Goal: Task Accomplishment & Management: Manage account settings

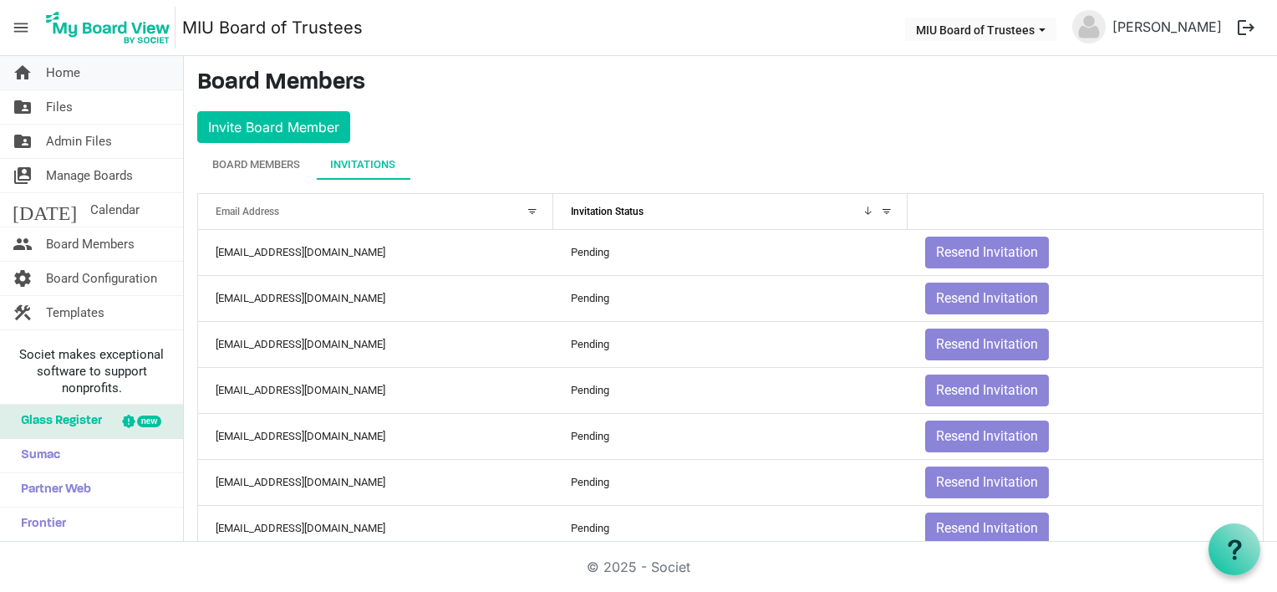
click at [57, 71] on span "Home" at bounding box center [63, 72] width 34 height 33
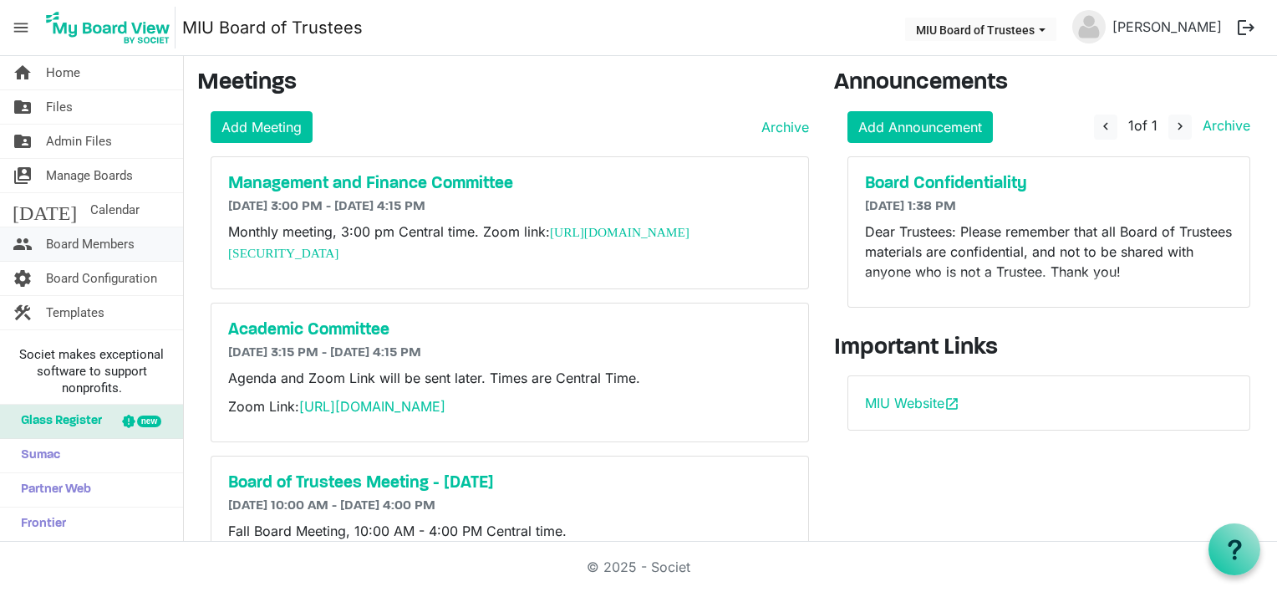
click at [101, 238] on span "Board Members" at bounding box center [90, 243] width 89 height 33
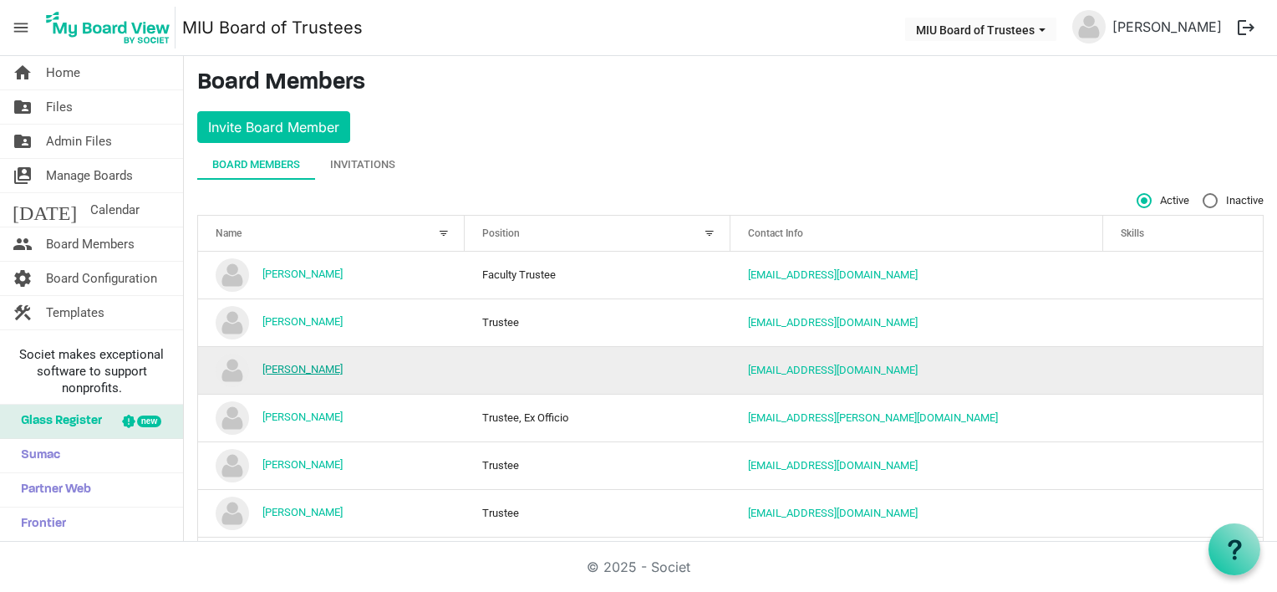
click at [306, 366] on link "Barbara Dreier" at bounding box center [302, 369] width 80 height 13
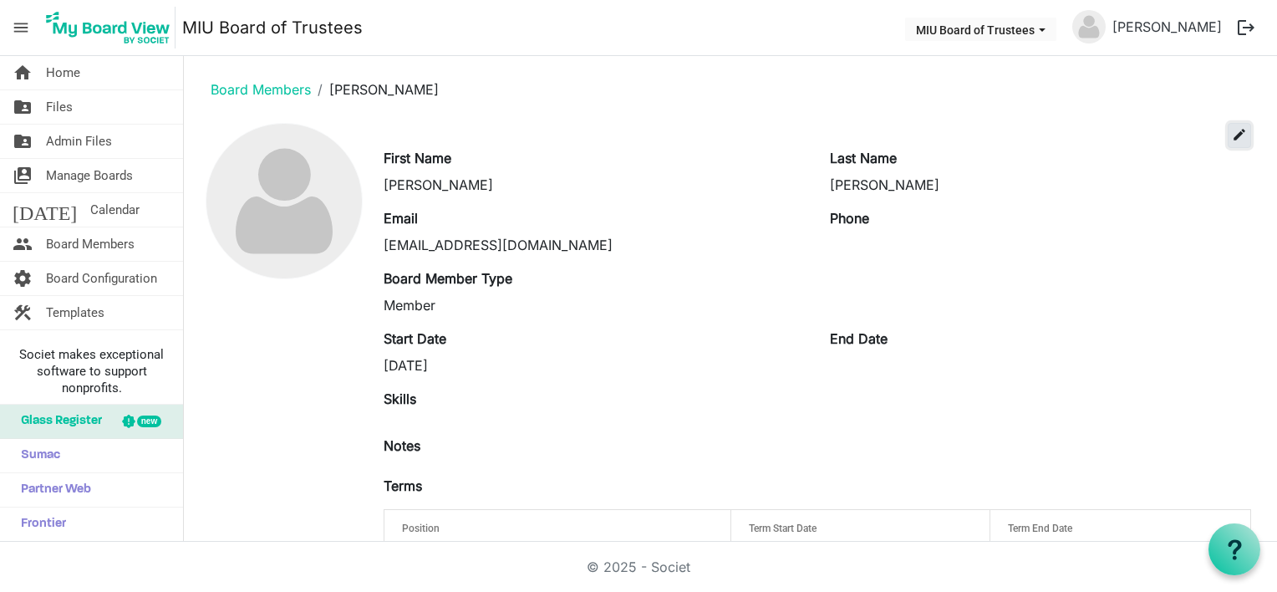
click at [1232, 130] on span "edit" at bounding box center [1239, 134] width 15 height 15
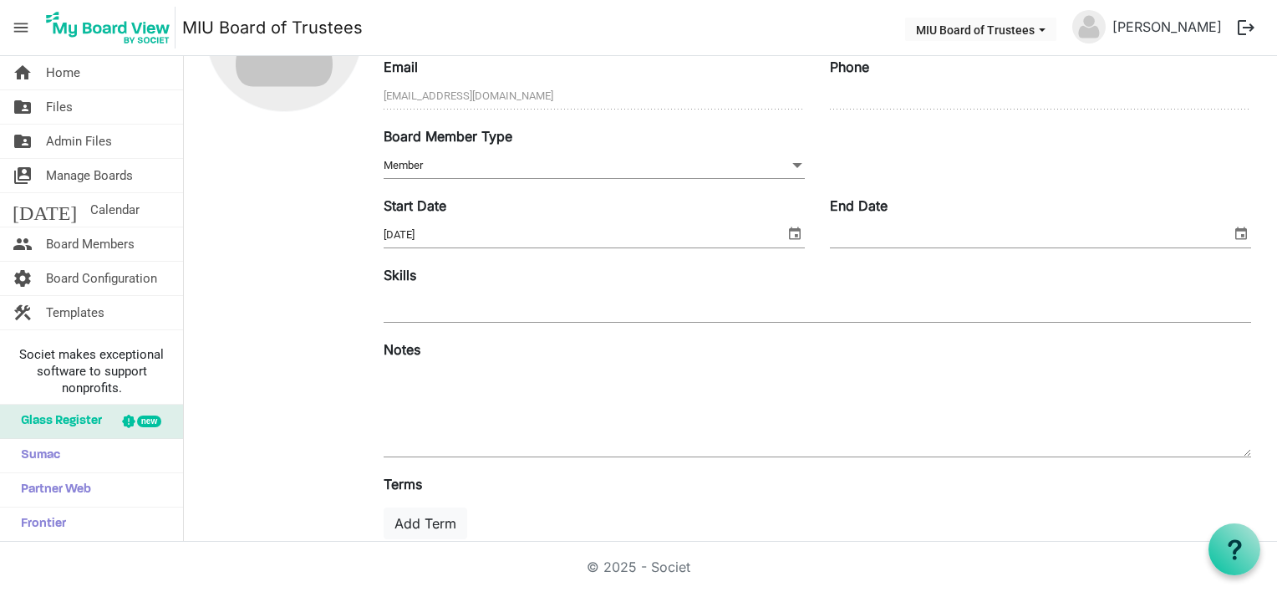
scroll to position [272, 0]
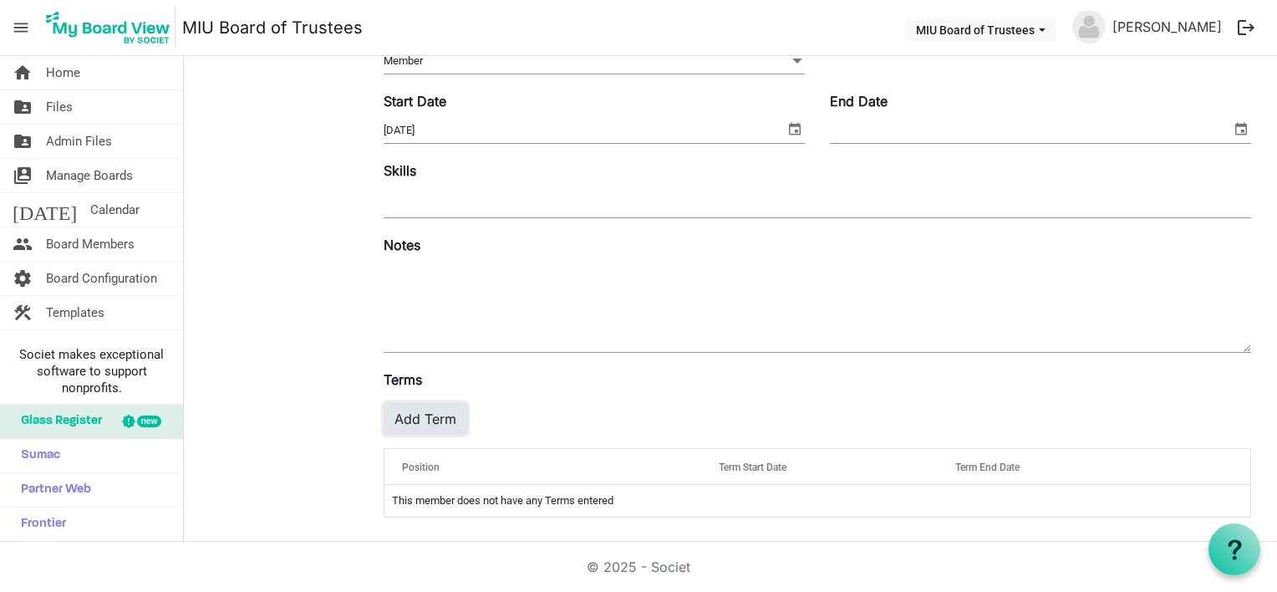
click at [424, 417] on button "Add Term" at bounding box center [426, 419] width 84 height 32
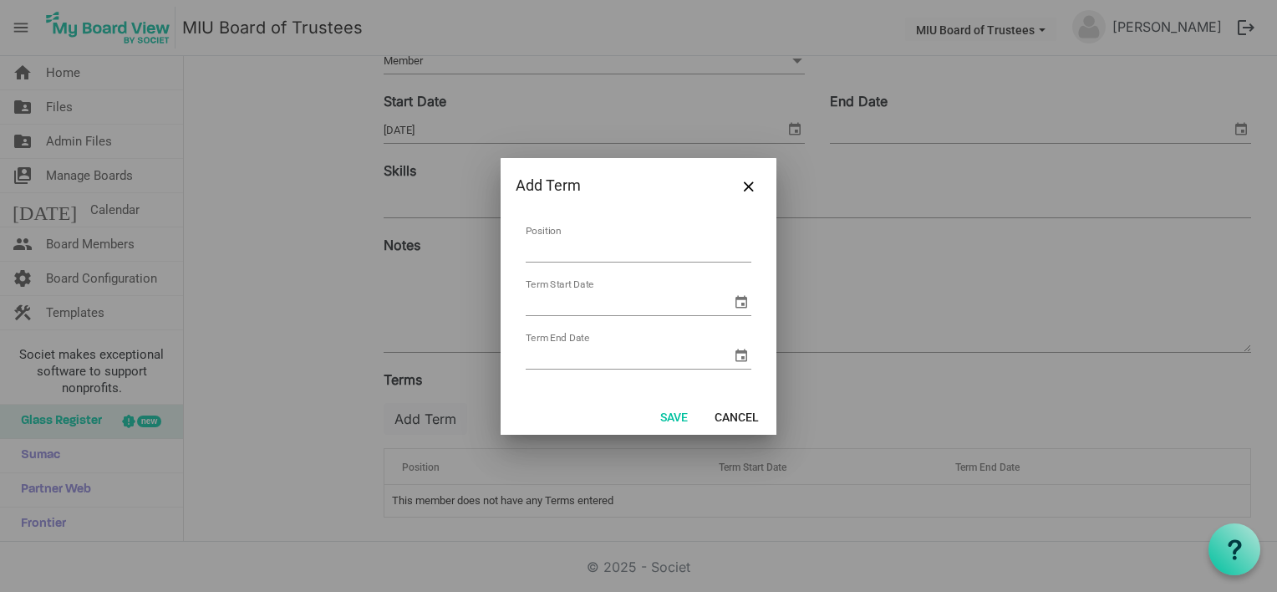
click at [556, 241] on input "Position" at bounding box center [639, 249] width 226 height 26
type input "Trustee"
click at [565, 303] on input "Term Start Date" at bounding box center [629, 302] width 206 height 25
click at [738, 294] on span "select" at bounding box center [741, 302] width 20 height 20
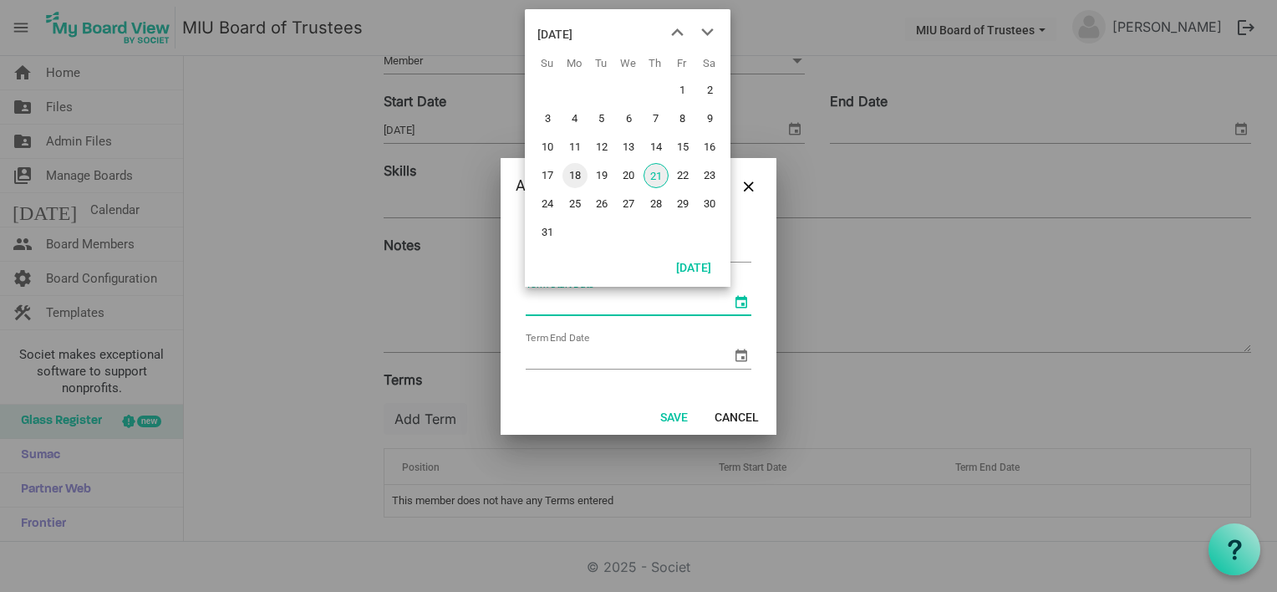
click at [579, 173] on span "18" at bounding box center [574, 175] width 25 height 25
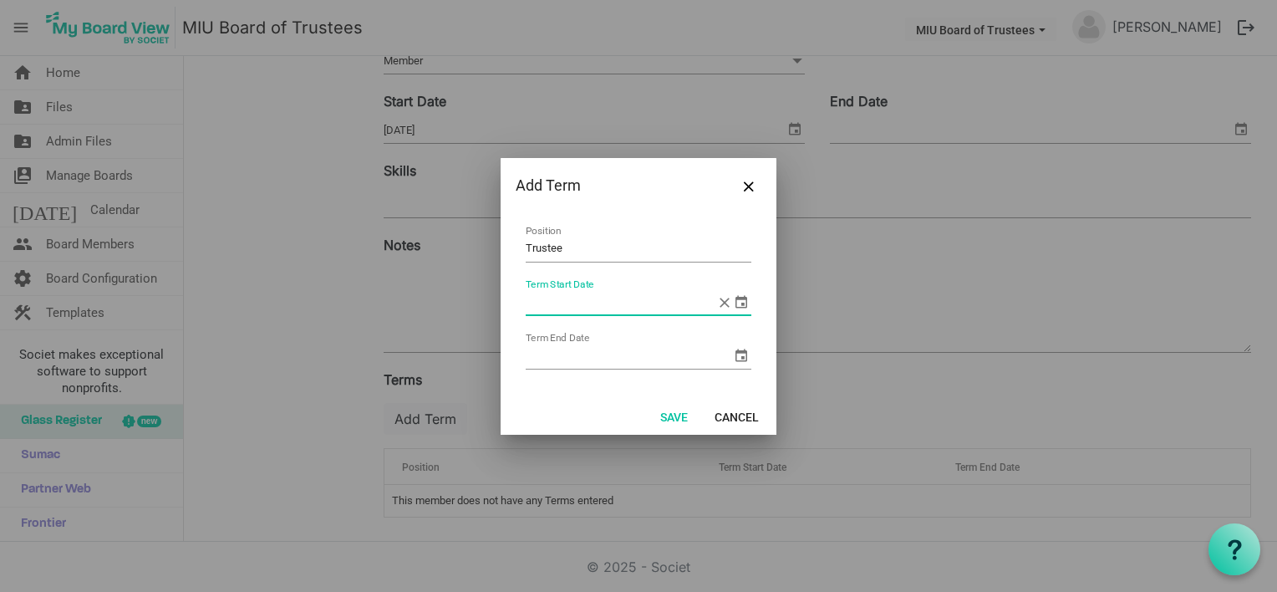
type input "8/18/2025"
click at [562, 355] on input "Term End Date" at bounding box center [629, 355] width 206 height 25
type input "8/18/2030"
click at [670, 414] on button "Save" at bounding box center [673, 415] width 49 height 23
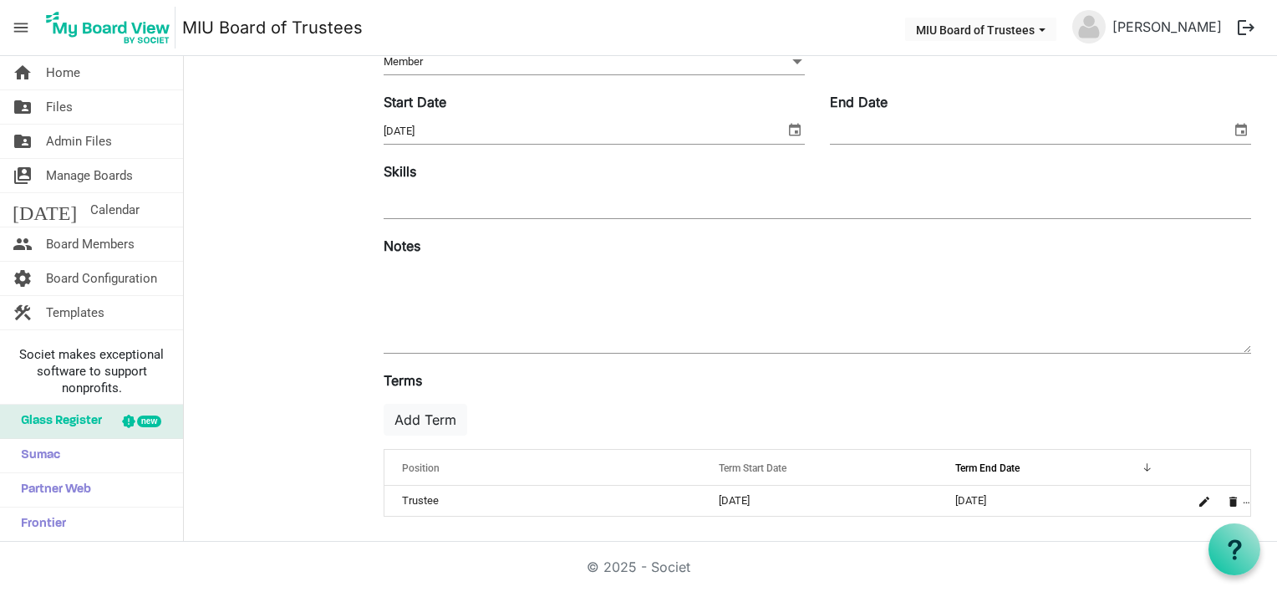
scroll to position [0, 0]
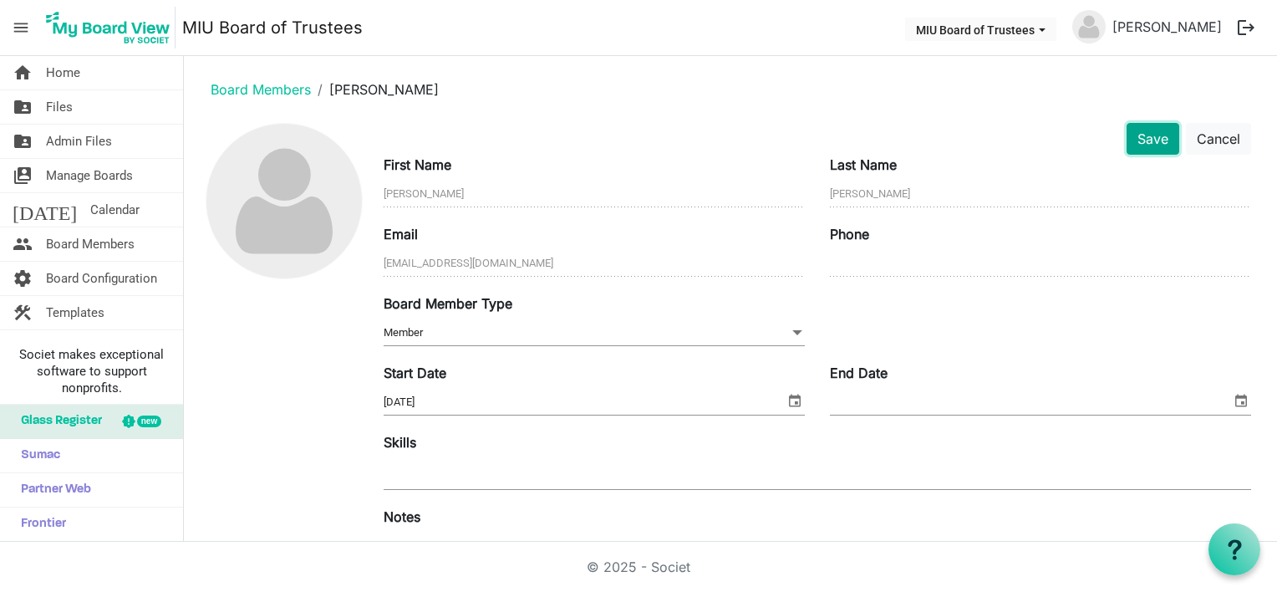
click at [1136, 135] on button "Save" at bounding box center [1152, 139] width 53 height 32
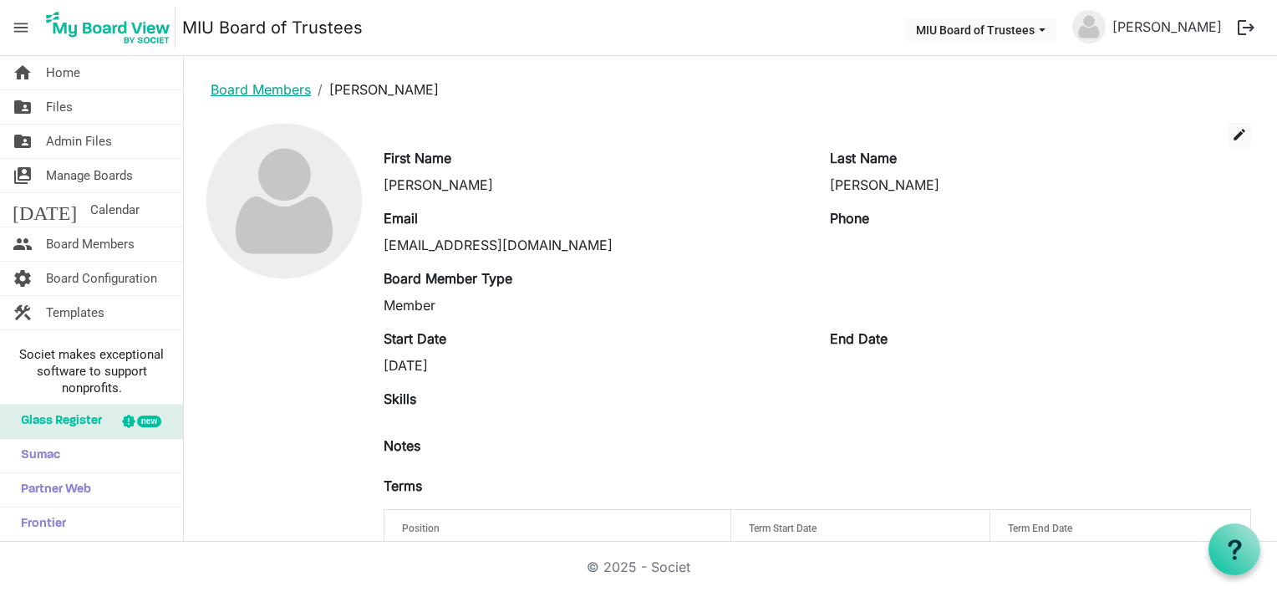
click at [297, 84] on link "Board Members" at bounding box center [261, 89] width 100 height 17
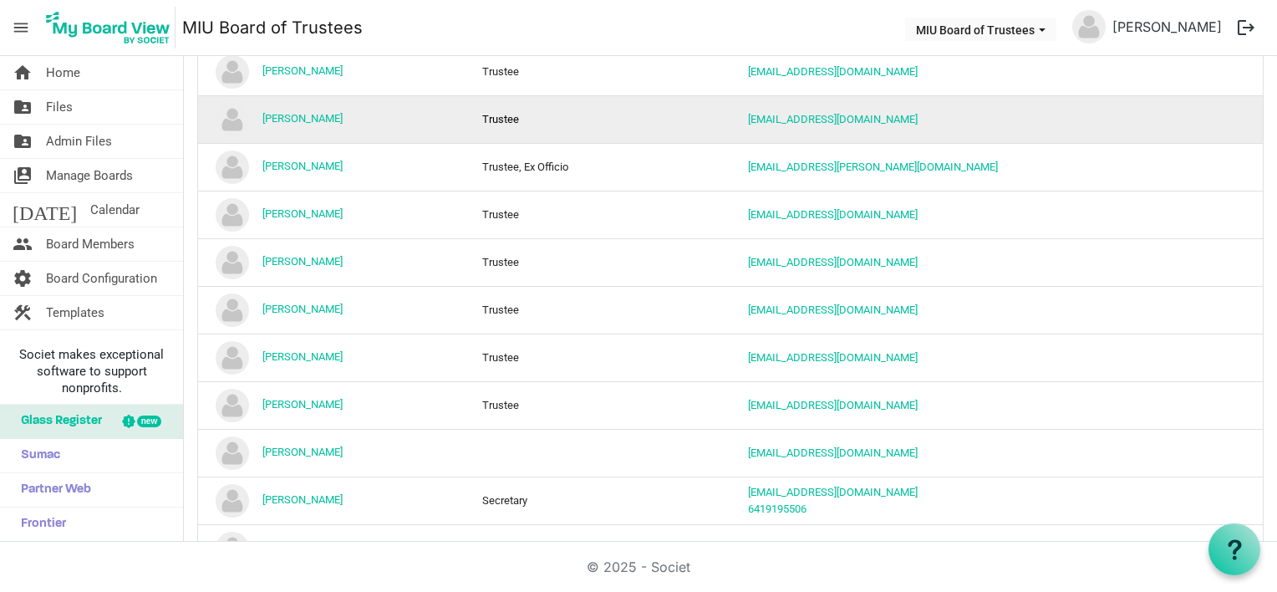
scroll to position [334, 0]
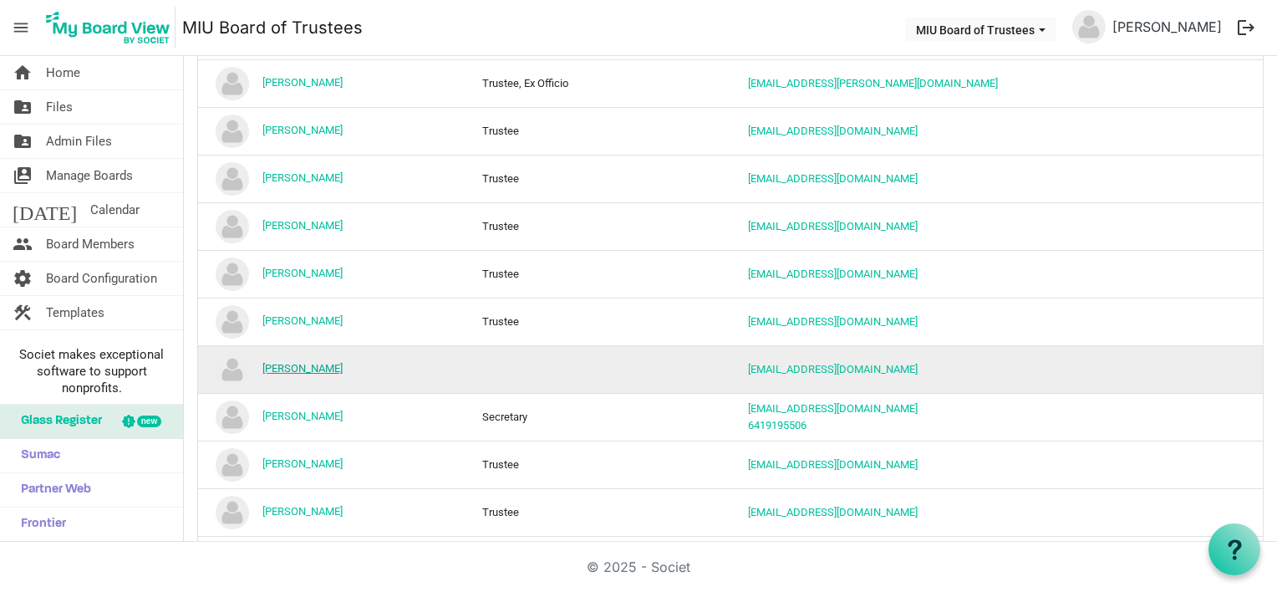
click at [284, 364] on link "[PERSON_NAME]" at bounding box center [302, 368] width 80 height 13
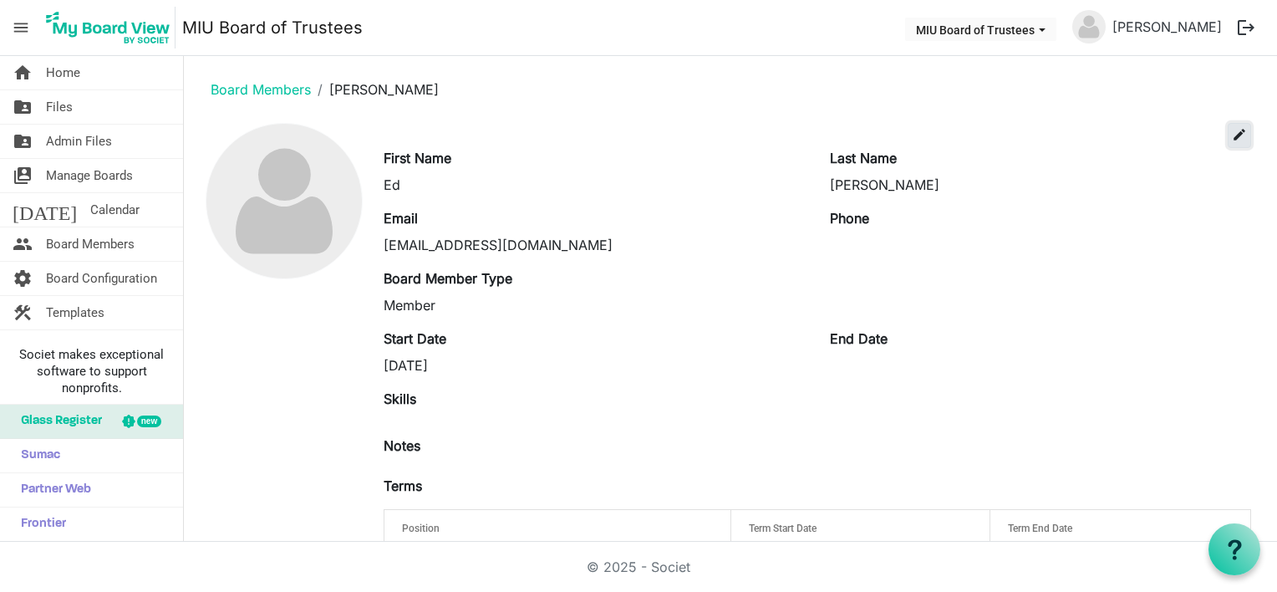
click at [1232, 131] on span "edit" at bounding box center [1239, 134] width 15 height 15
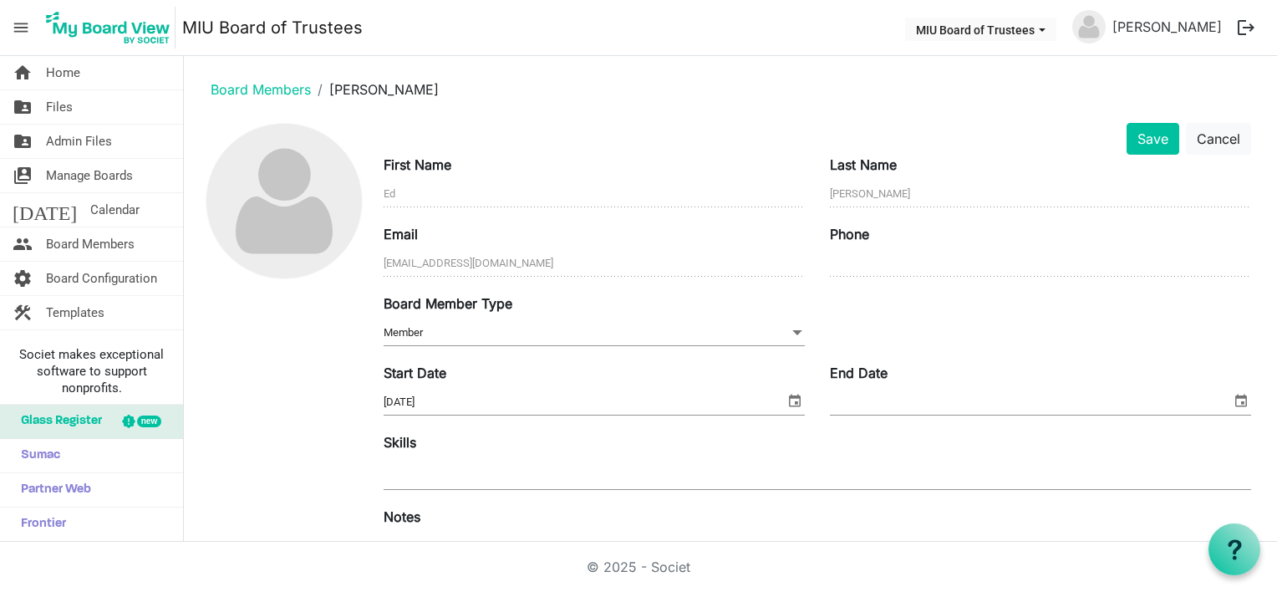
scroll to position [272, 0]
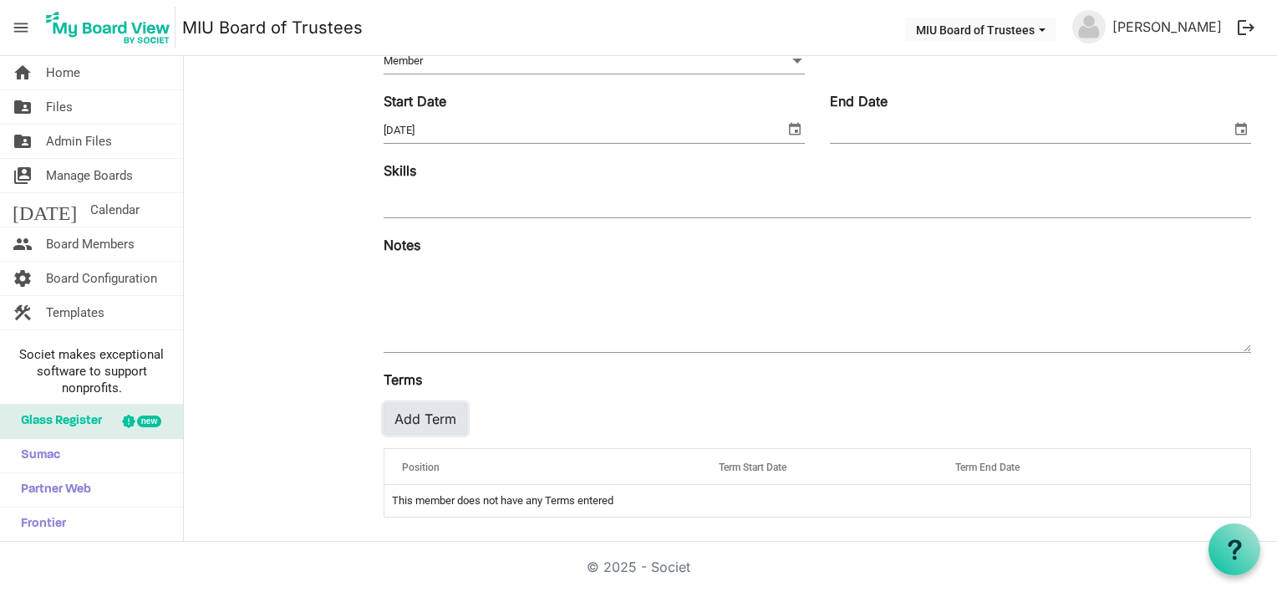
click at [420, 423] on button "Add Term" at bounding box center [426, 419] width 84 height 32
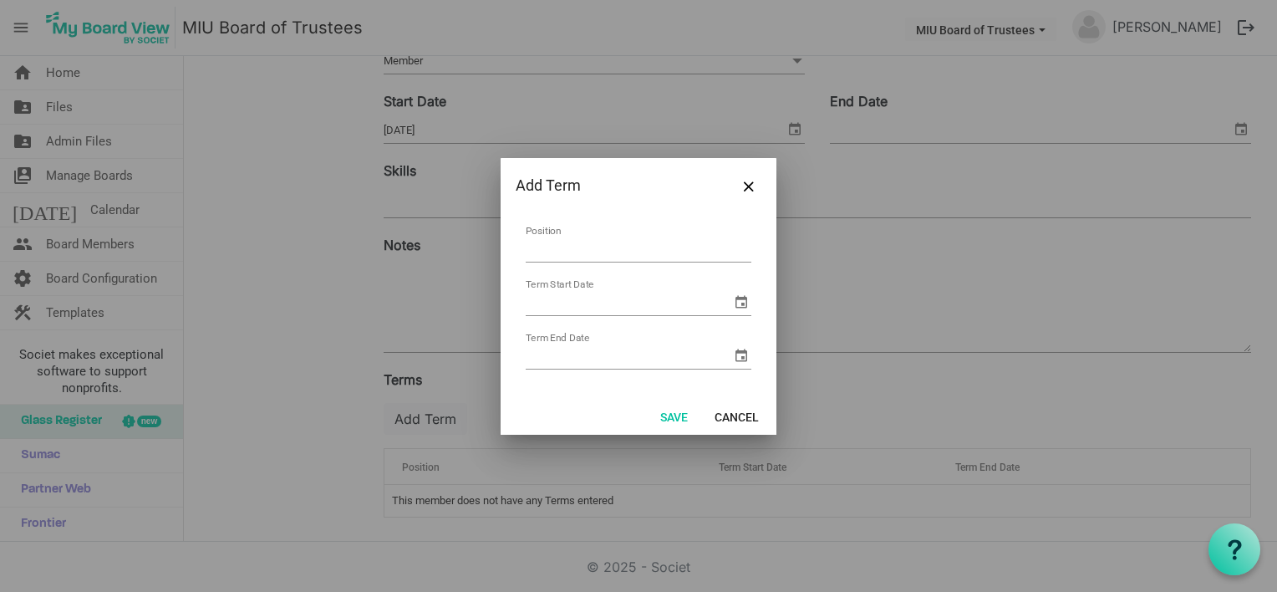
click at [565, 251] on input "Position" at bounding box center [639, 249] width 226 height 26
type input "Trustee, Chair"
click at [678, 412] on button "Save" at bounding box center [673, 415] width 49 height 23
click at [656, 304] on input "Term Start Date" at bounding box center [629, 302] width 206 height 25
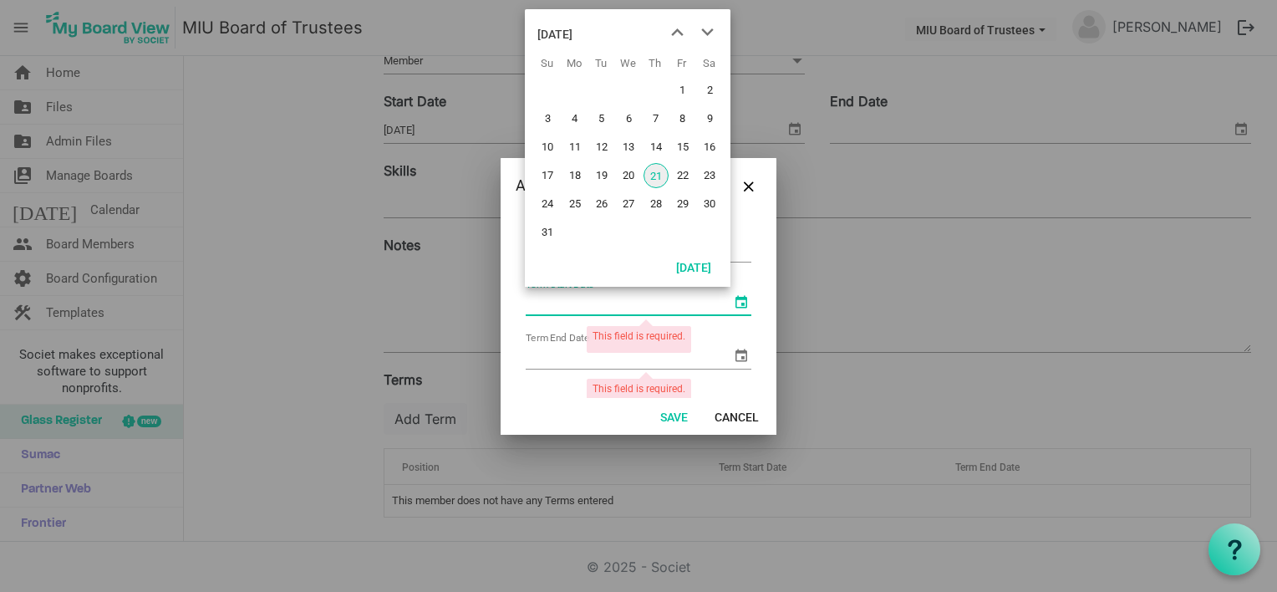
click at [731, 298] on span "select" at bounding box center [741, 302] width 20 height 20
click at [577, 174] on span "18" at bounding box center [574, 175] width 25 height 25
type input "8/18/2025"
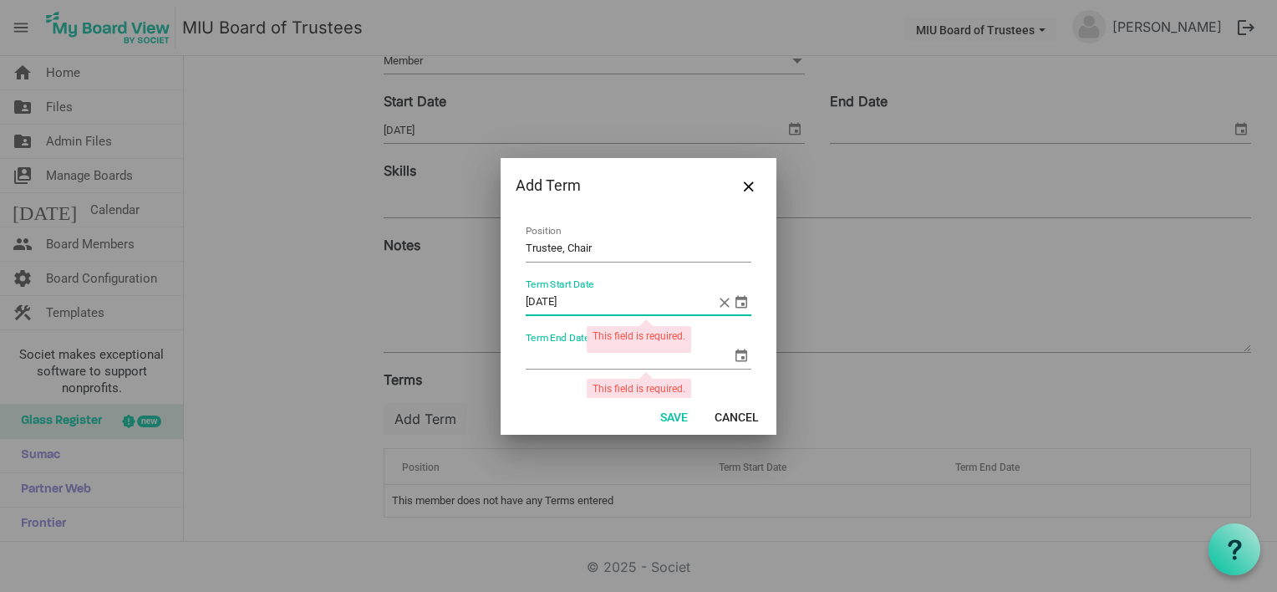
click at [568, 355] on input "Term End Date" at bounding box center [629, 355] width 206 height 25
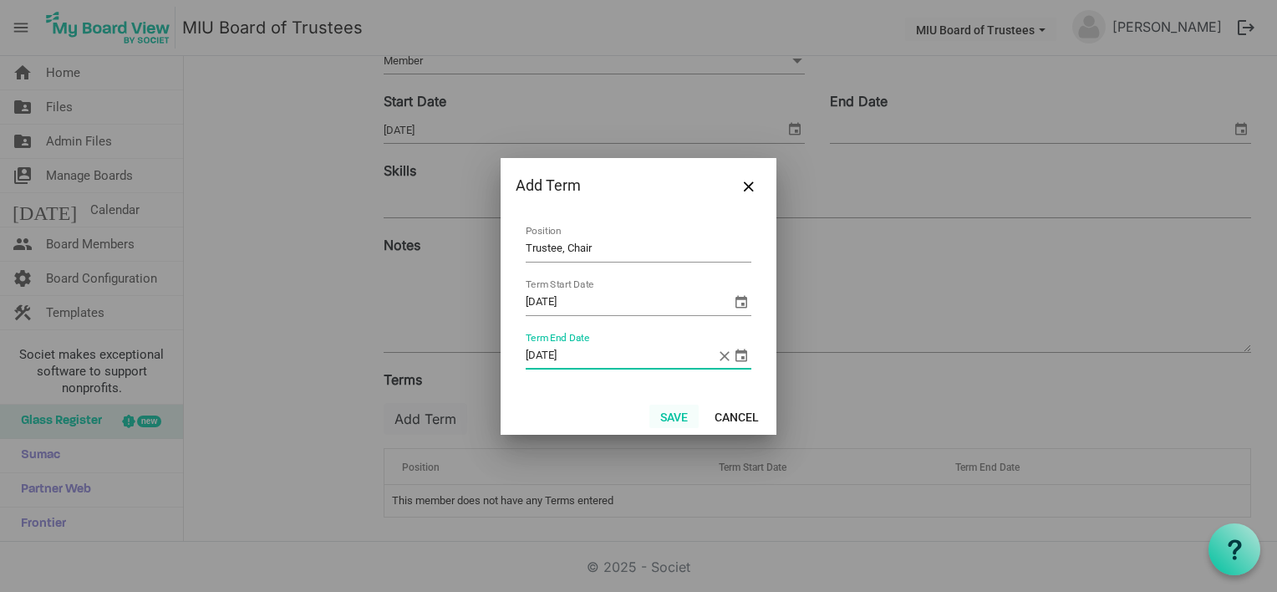
type input "8/18/2030"
click at [665, 414] on button "Save" at bounding box center [673, 415] width 49 height 23
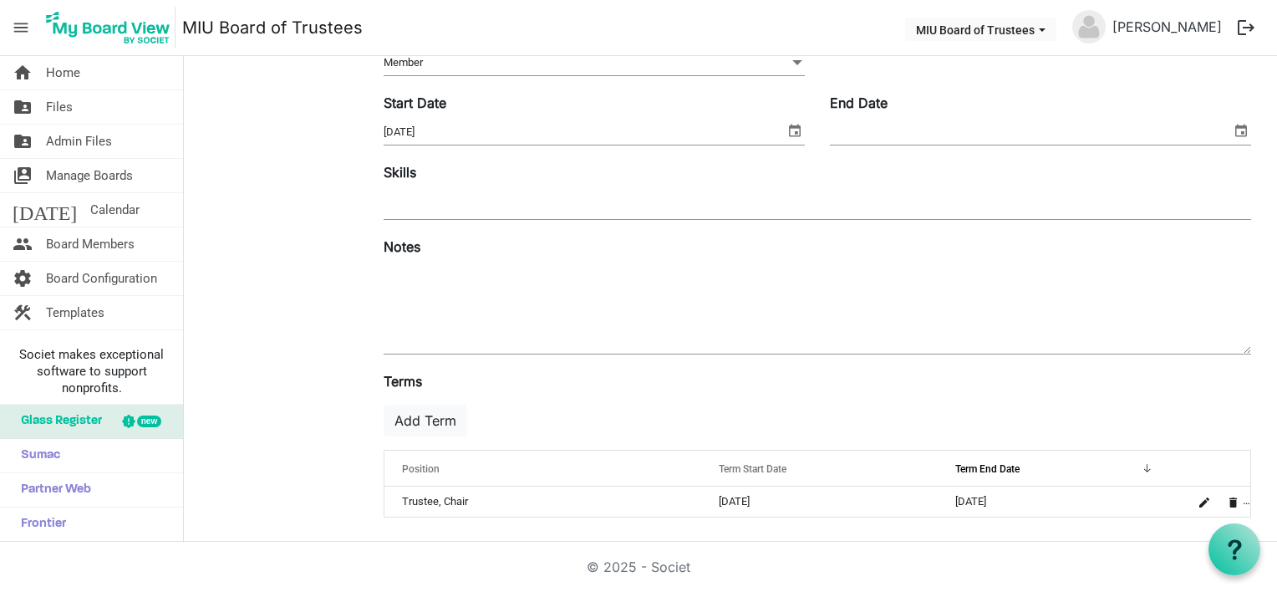
scroll to position [0, 0]
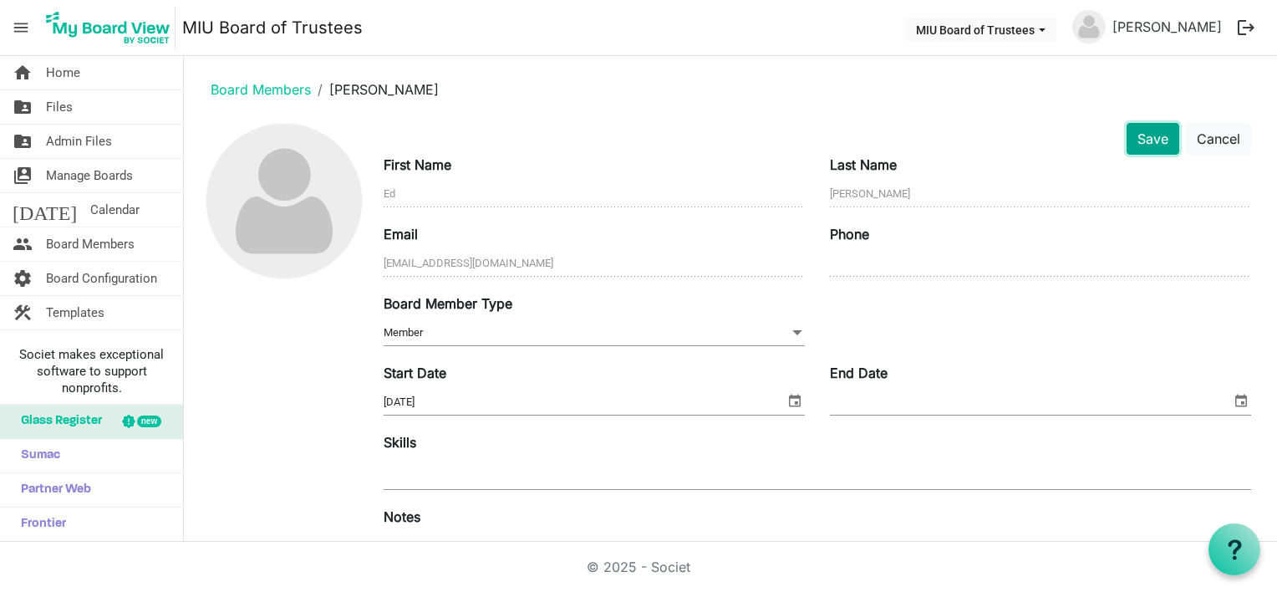
click at [1140, 134] on button "Save" at bounding box center [1152, 139] width 53 height 32
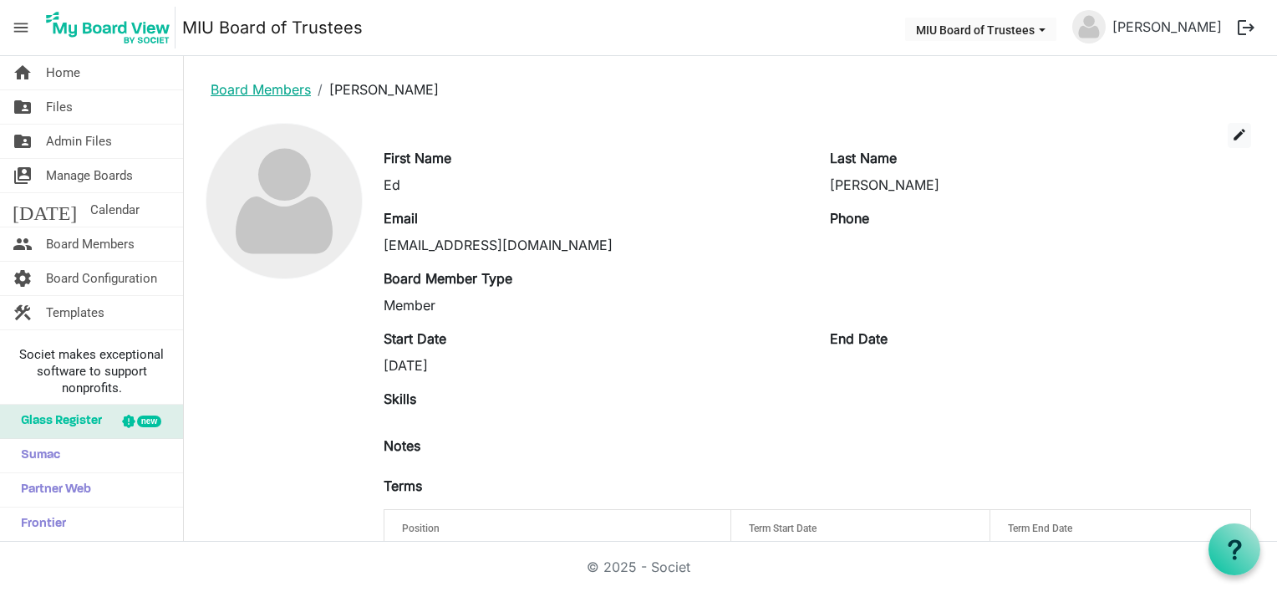
click at [275, 91] on link "Board Members" at bounding box center [261, 89] width 100 height 17
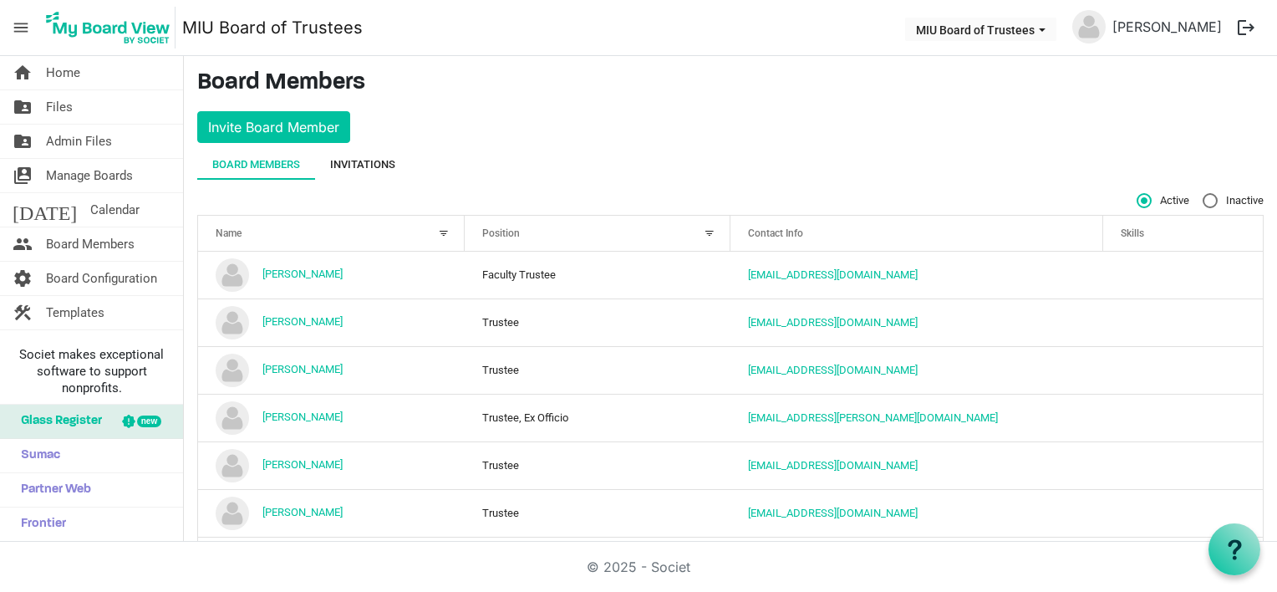
click at [363, 164] on div "Invitations" at bounding box center [362, 164] width 65 height 17
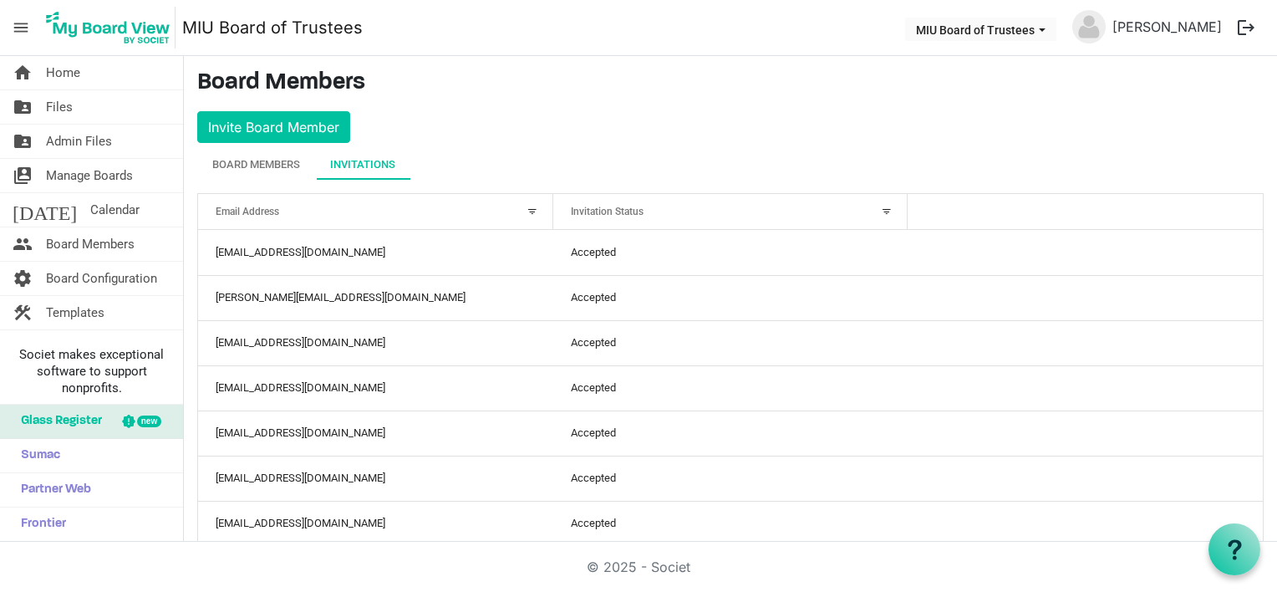
click at [826, 209] on div "Invitation Status" at bounding box center [721, 211] width 313 height 24
click at [886, 207] on div at bounding box center [886, 211] width 18 height 18
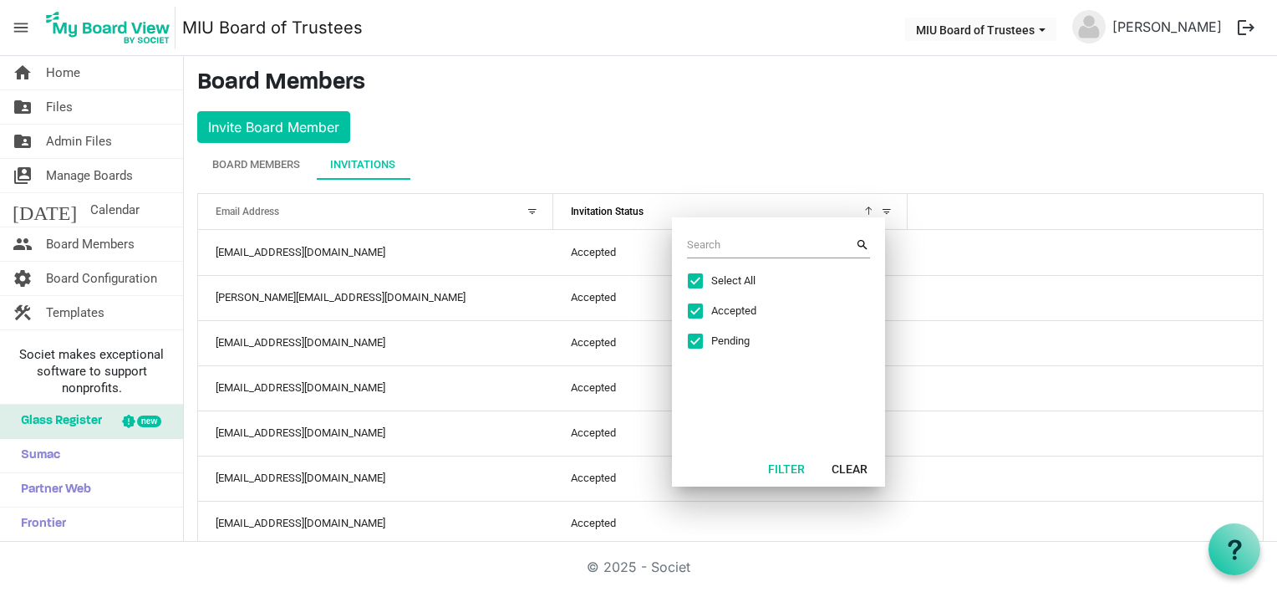
click at [732, 277] on span "Select All" at bounding box center [773, 280] width 125 height 15
checkbox input "false"
click at [694, 339] on span "Excel filter dialog" at bounding box center [695, 340] width 15 height 15
checkbox input "true"
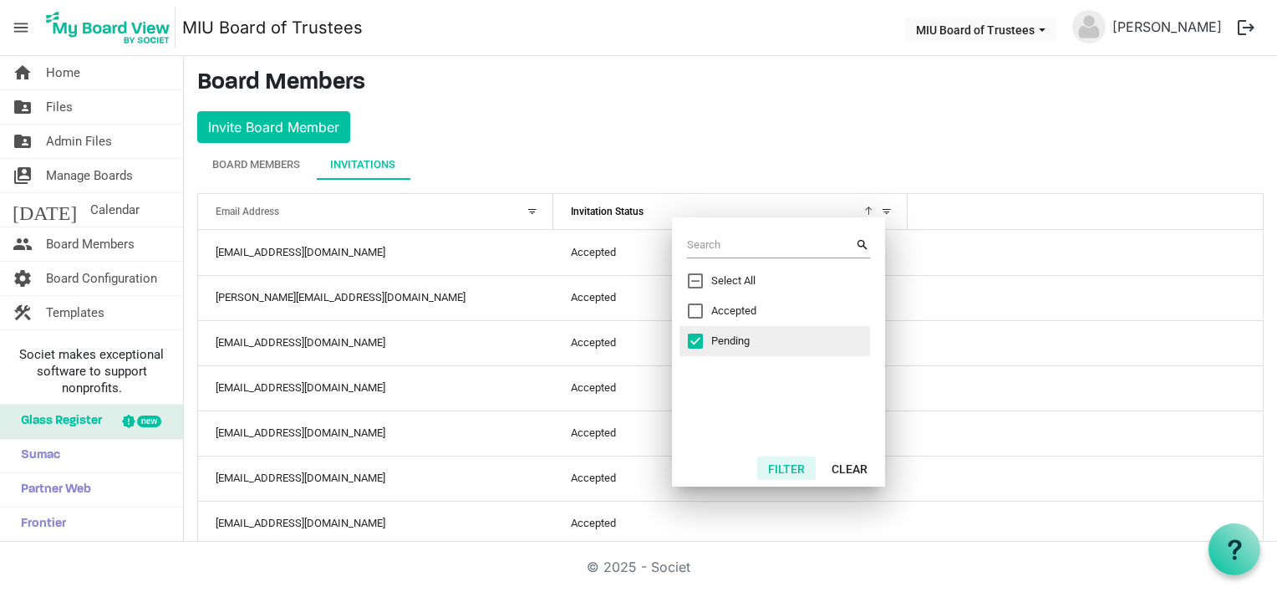
click at [778, 465] on button "Filter" at bounding box center [786, 467] width 58 height 23
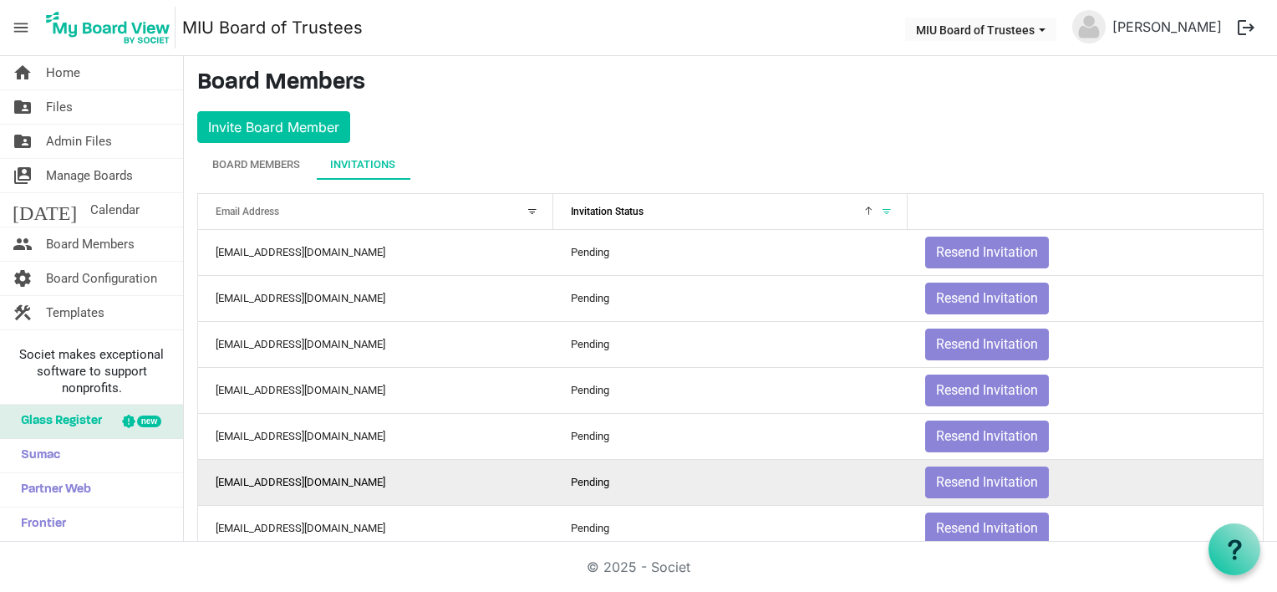
scroll to position [78, 0]
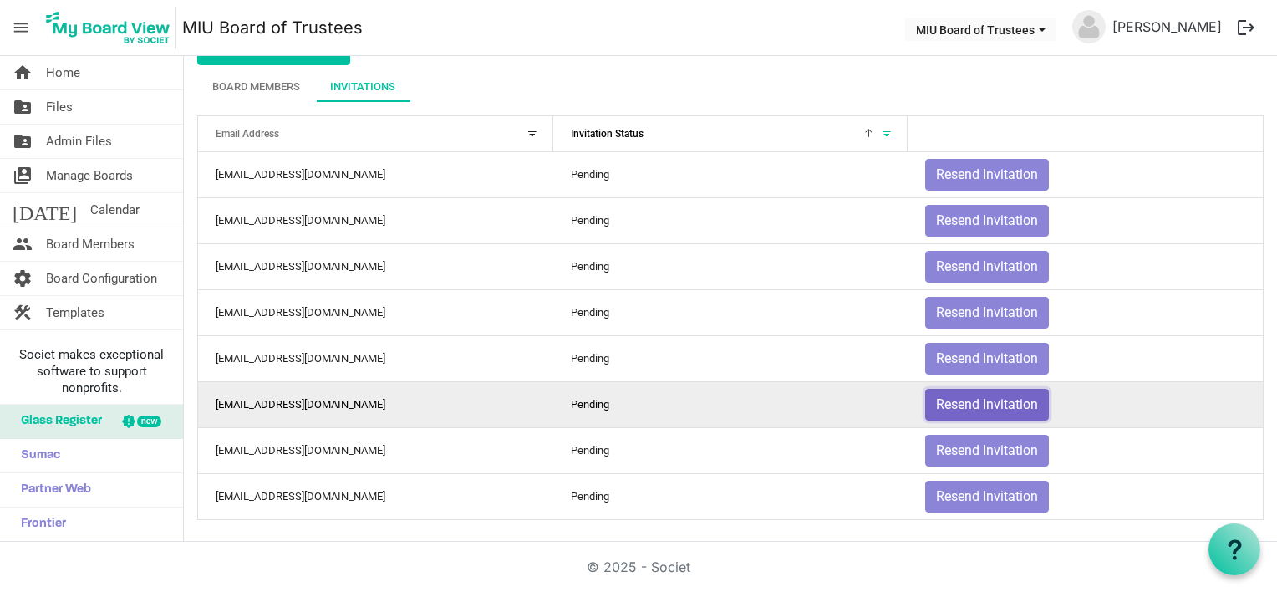
click at [938, 395] on button "Resend Invitation" at bounding box center [987, 405] width 124 height 32
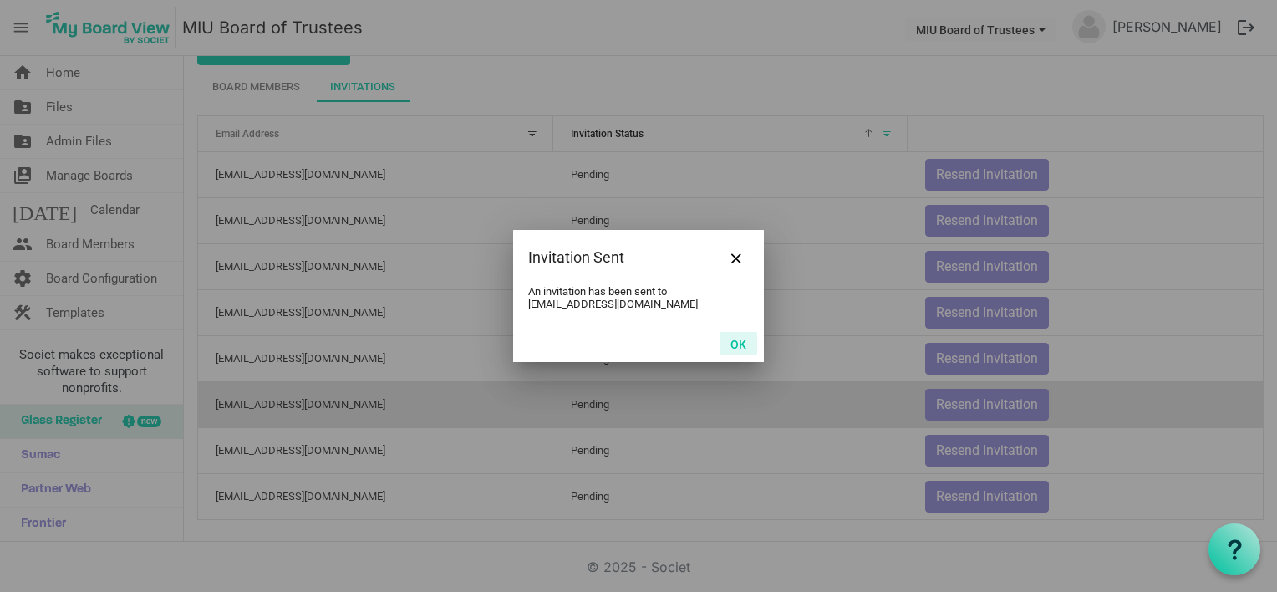
click at [743, 341] on button "OK" at bounding box center [738, 343] width 38 height 23
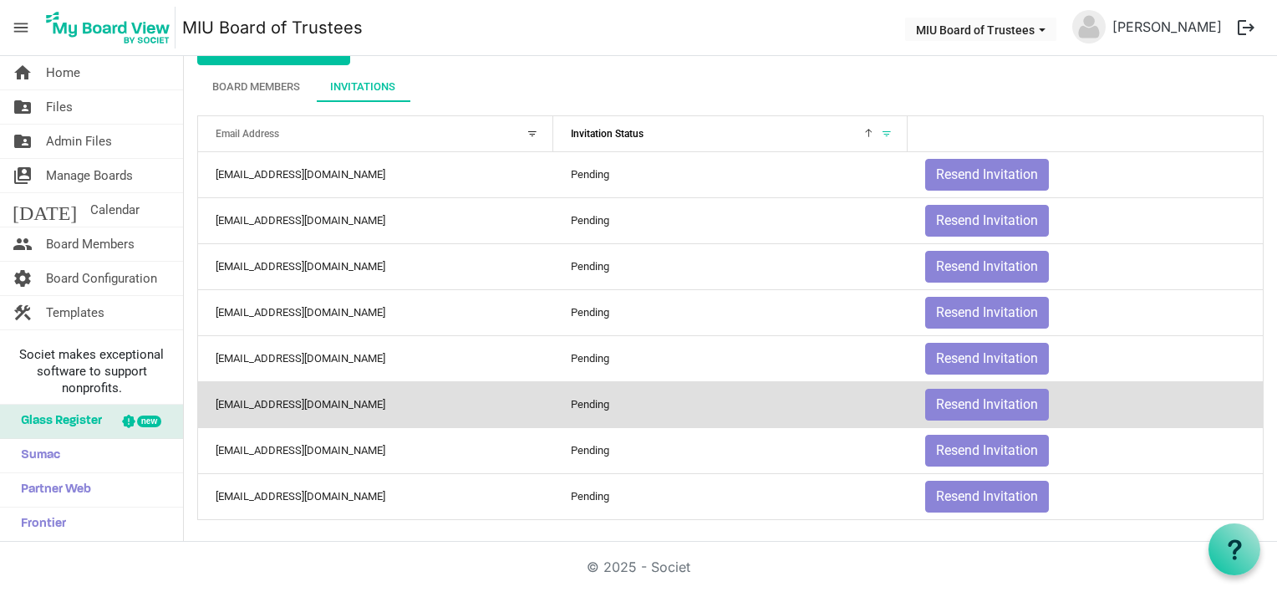
click at [186, 579] on div "© 2025 - Societ" at bounding box center [638, 566] width 953 height 50
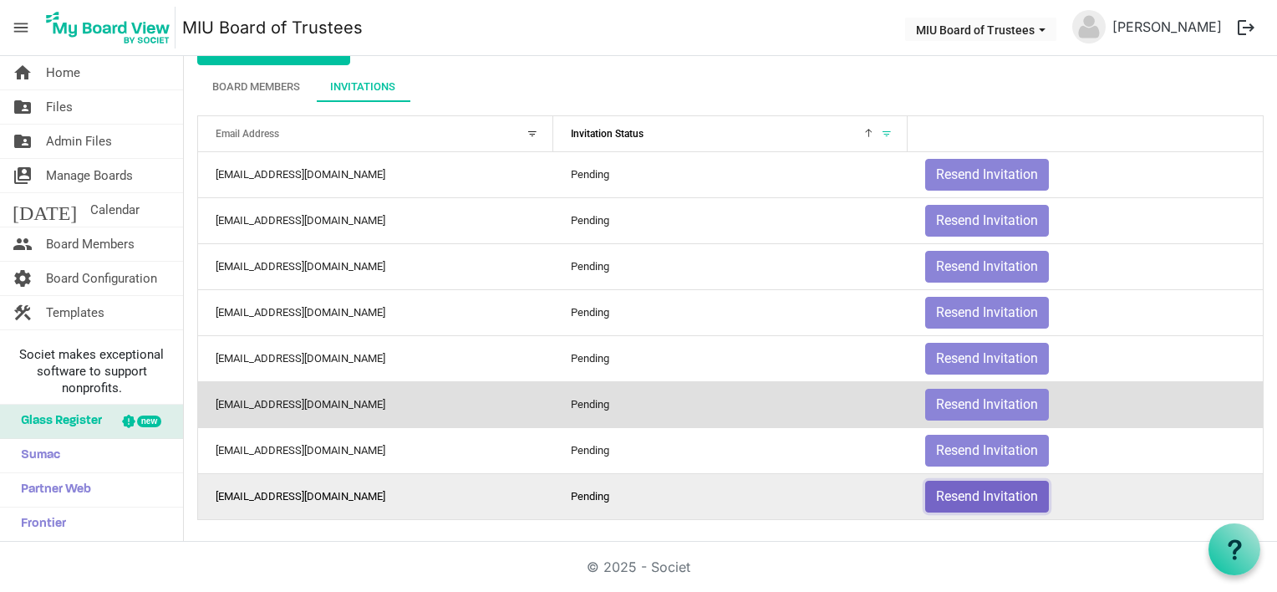
click at [946, 490] on button "Resend Invitation" at bounding box center [987, 496] width 124 height 32
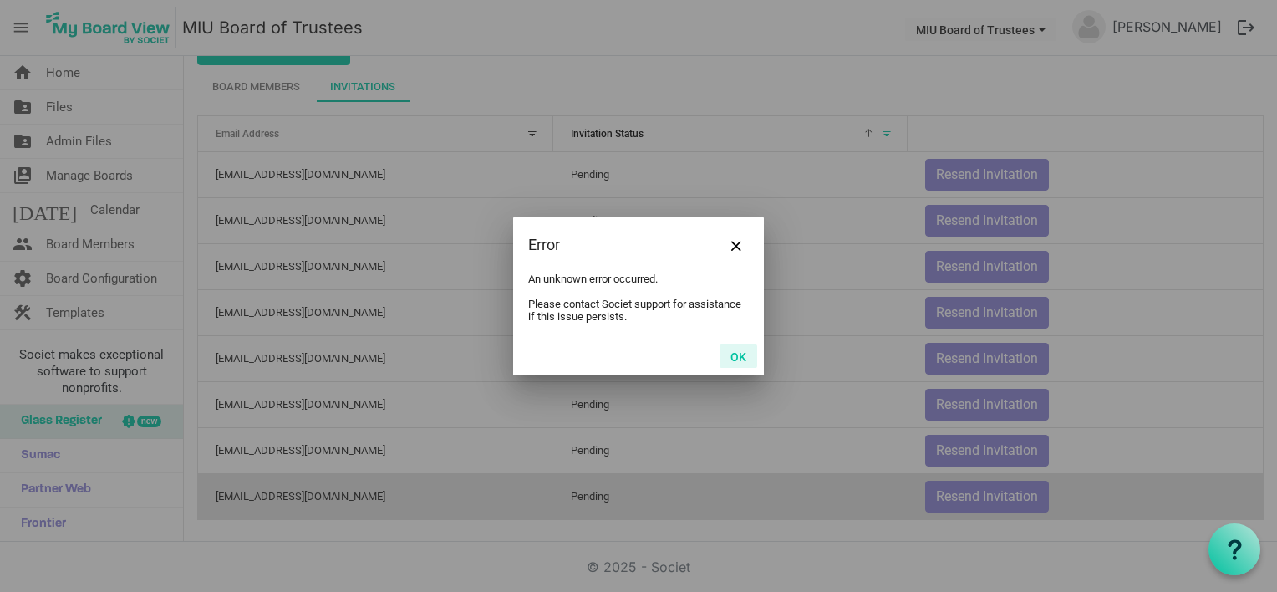
click at [736, 353] on button "OK" at bounding box center [738, 355] width 38 height 23
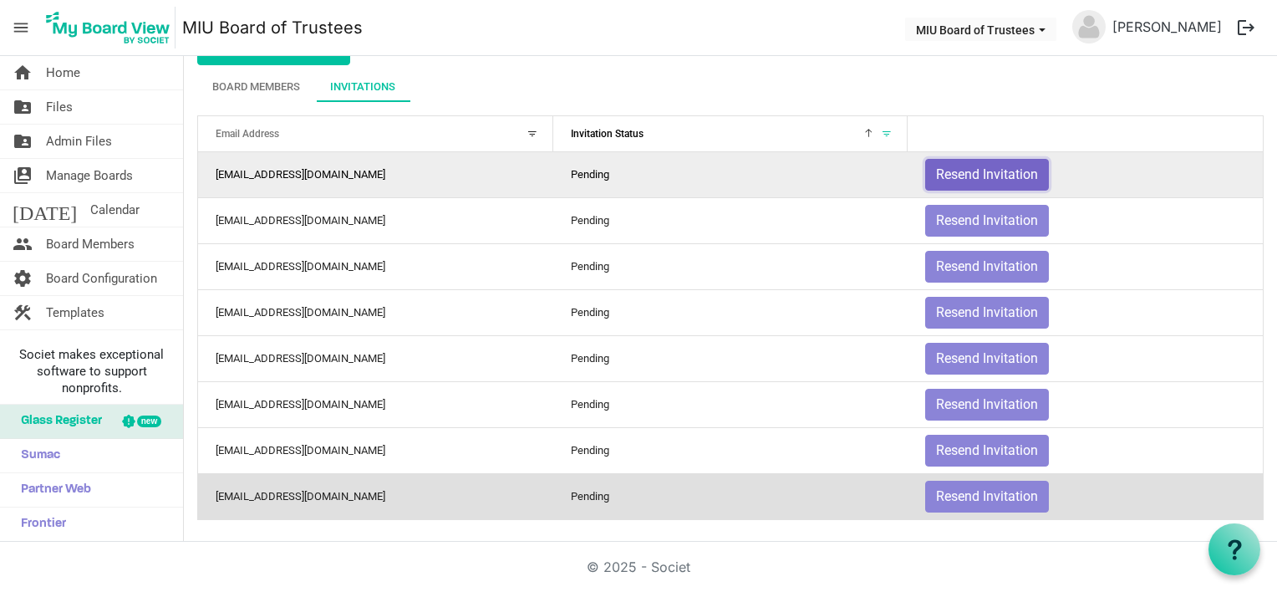
click at [936, 167] on button "Resend Invitation" at bounding box center [987, 175] width 124 height 32
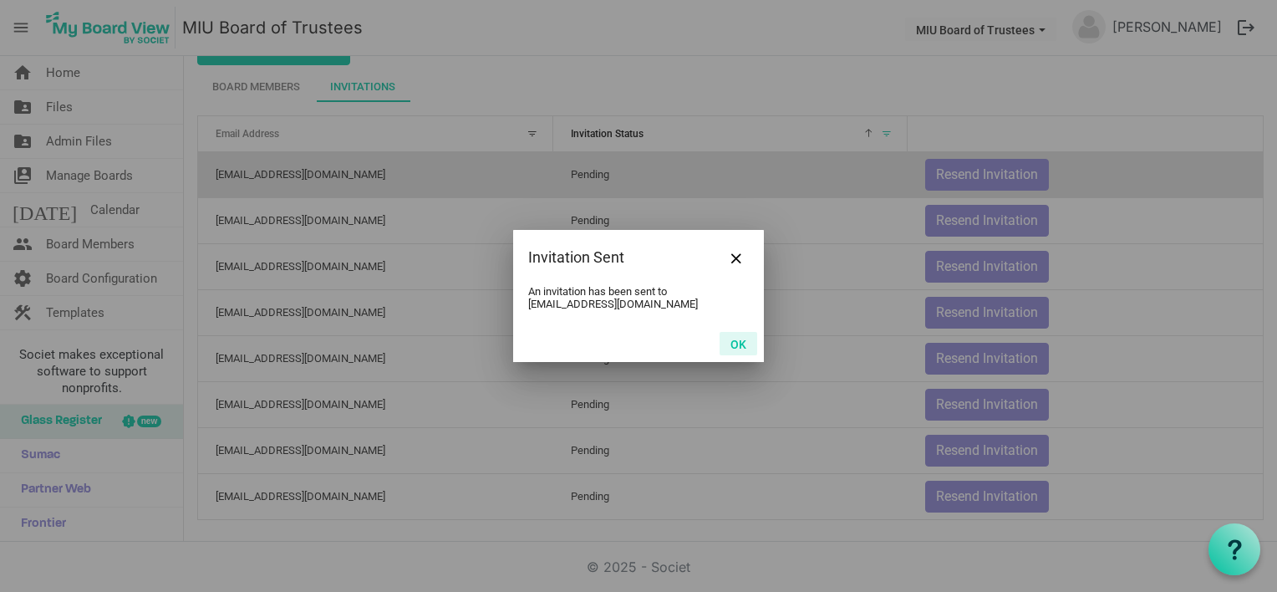
click at [731, 344] on button "OK" at bounding box center [738, 343] width 38 height 23
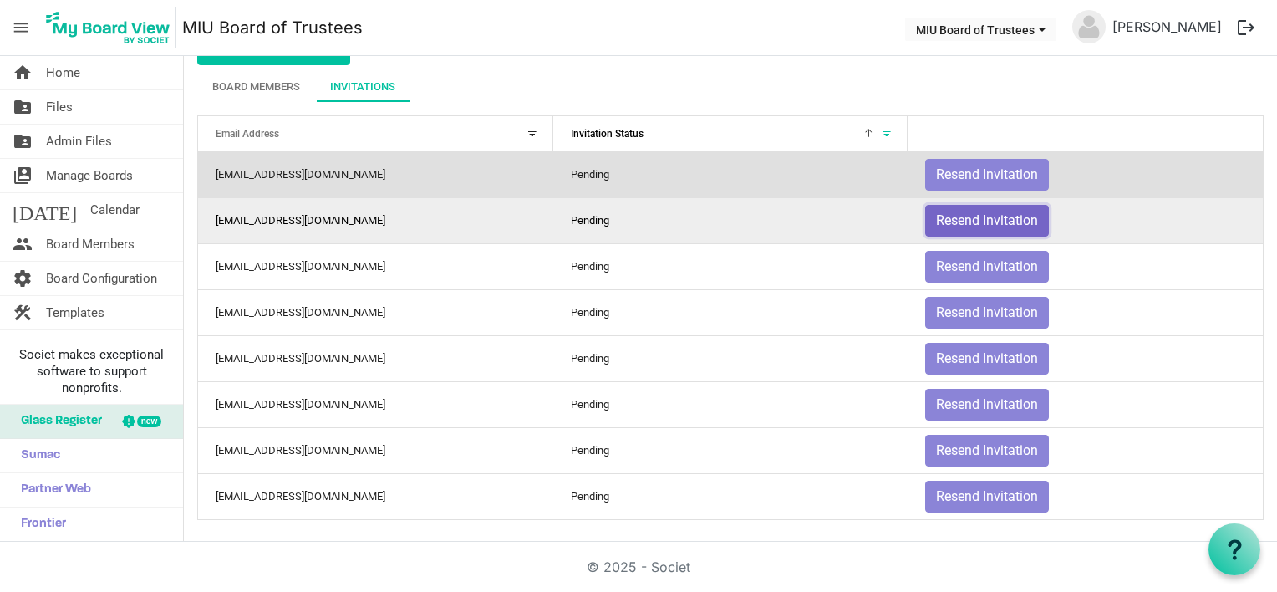
click at [946, 216] on button "Resend Invitation" at bounding box center [987, 221] width 124 height 32
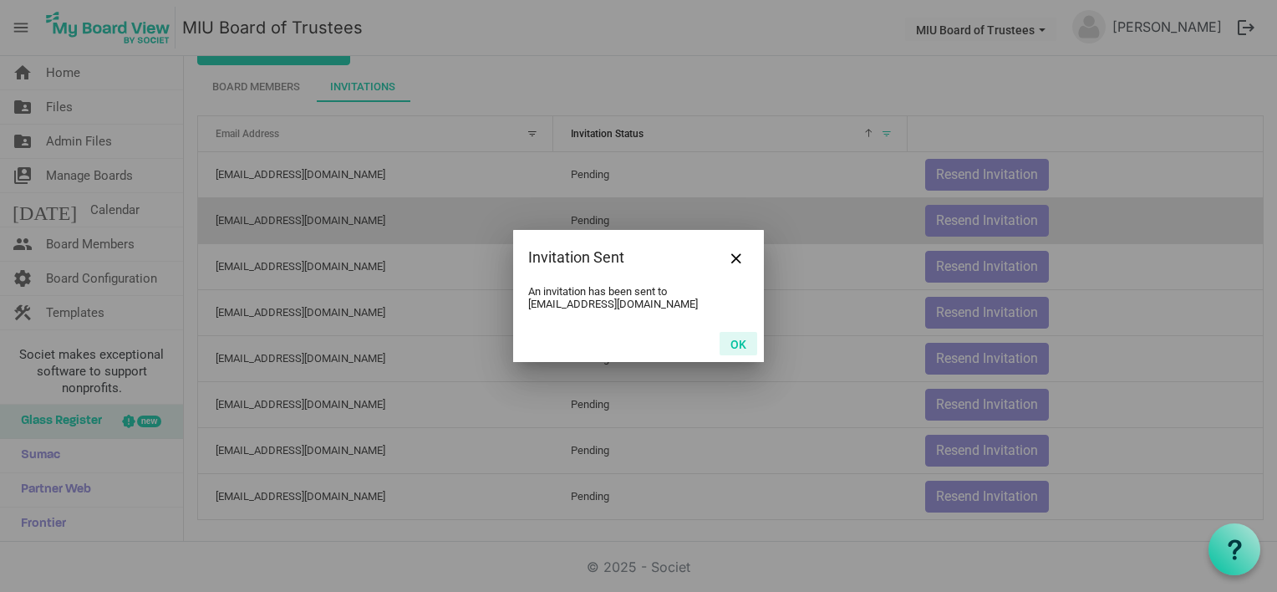
click at [732, 342] on button "OK" at bounding box center [738, 343] width 38 height 23
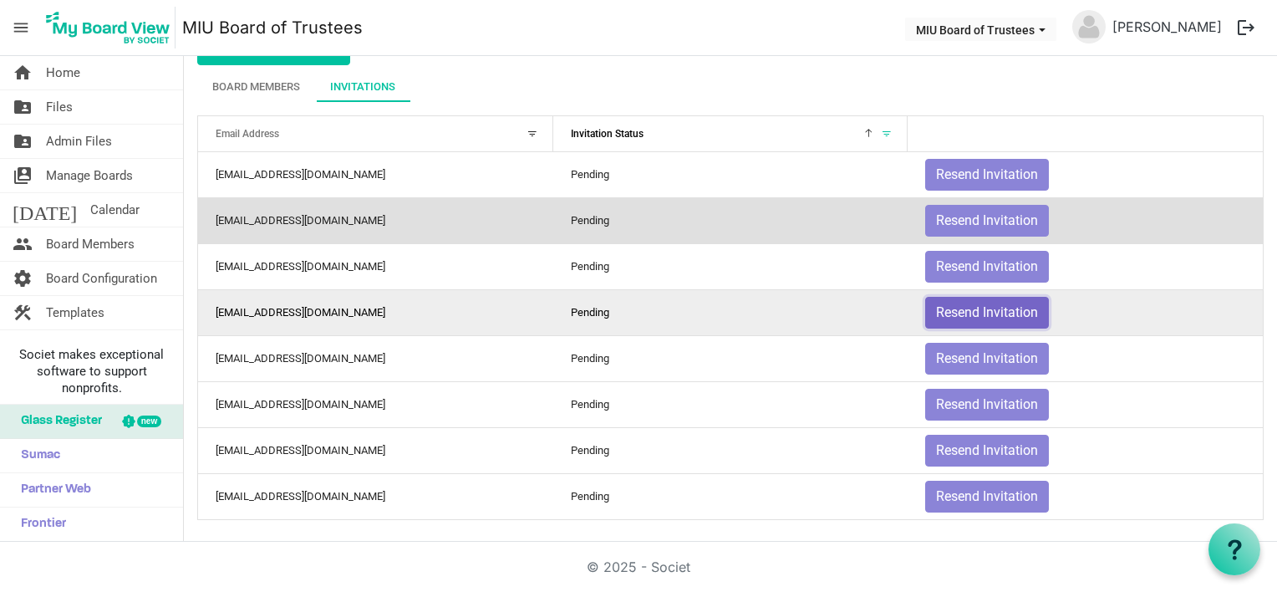
click at [954, 308] on button "Resend Invitation" at bounding box center [987, 313] width 124 height 32
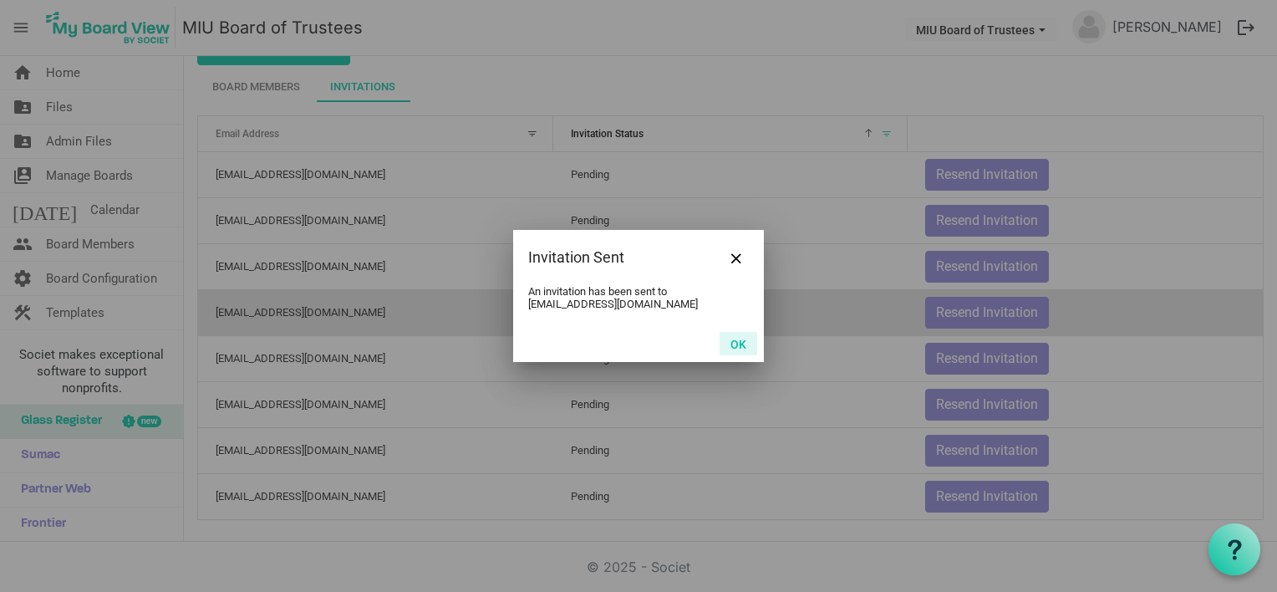
click at [735, 342] on button "OK" at bounding box center [738, 343] width 38 height 23
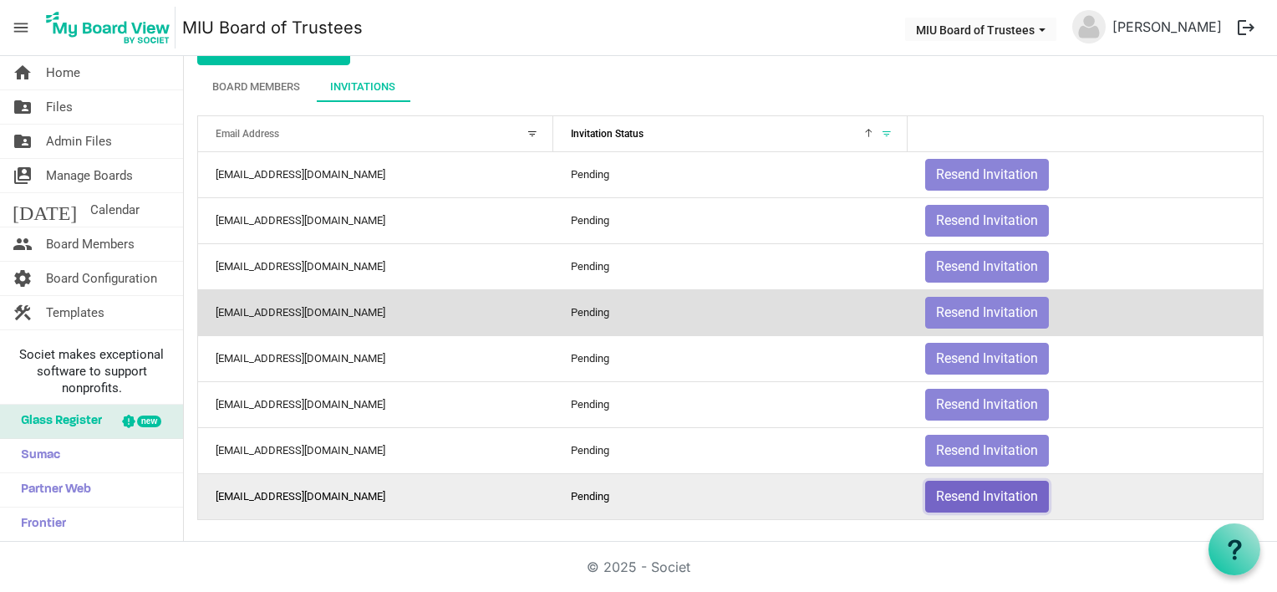
click at [938, 491] on button "Resend Invitation" at bounding box center [987, 496] width 124 height 32
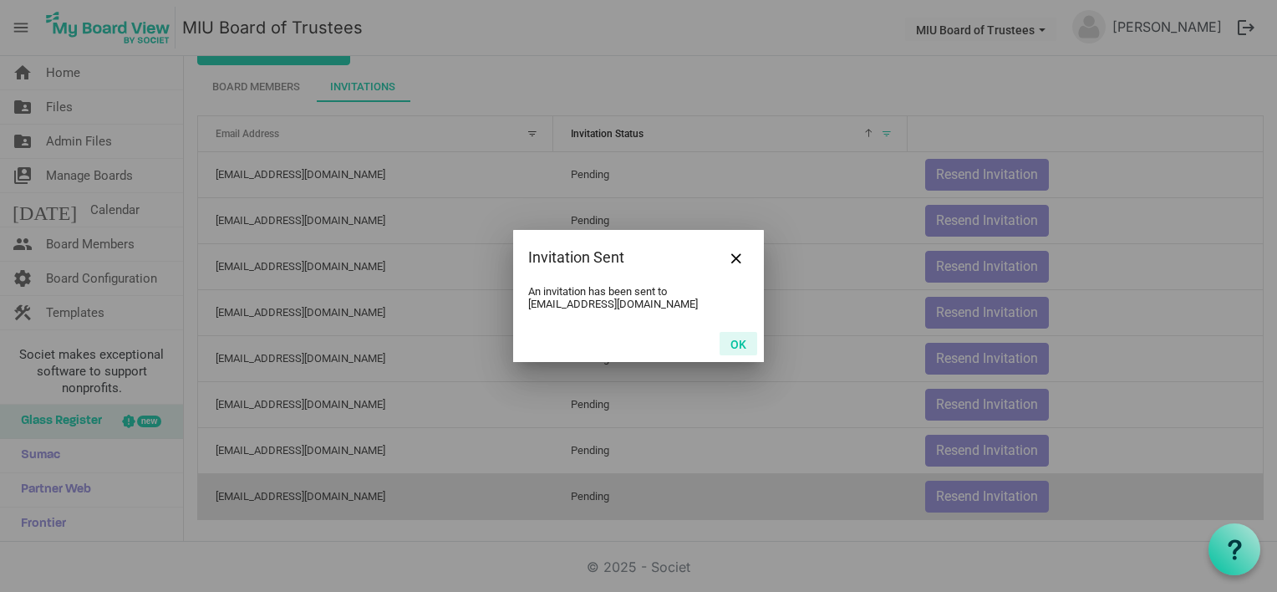
click at [729, 340] on button "OK" at bounding box center [738, 343] width 38 height 23
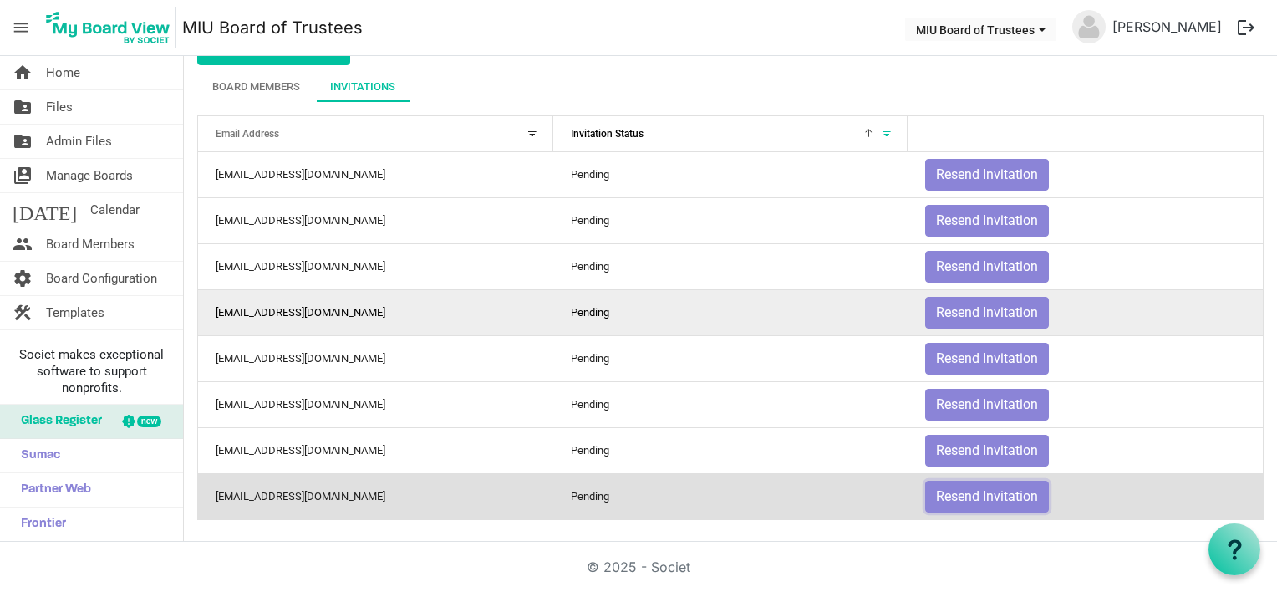
scroll to position [0, 0]
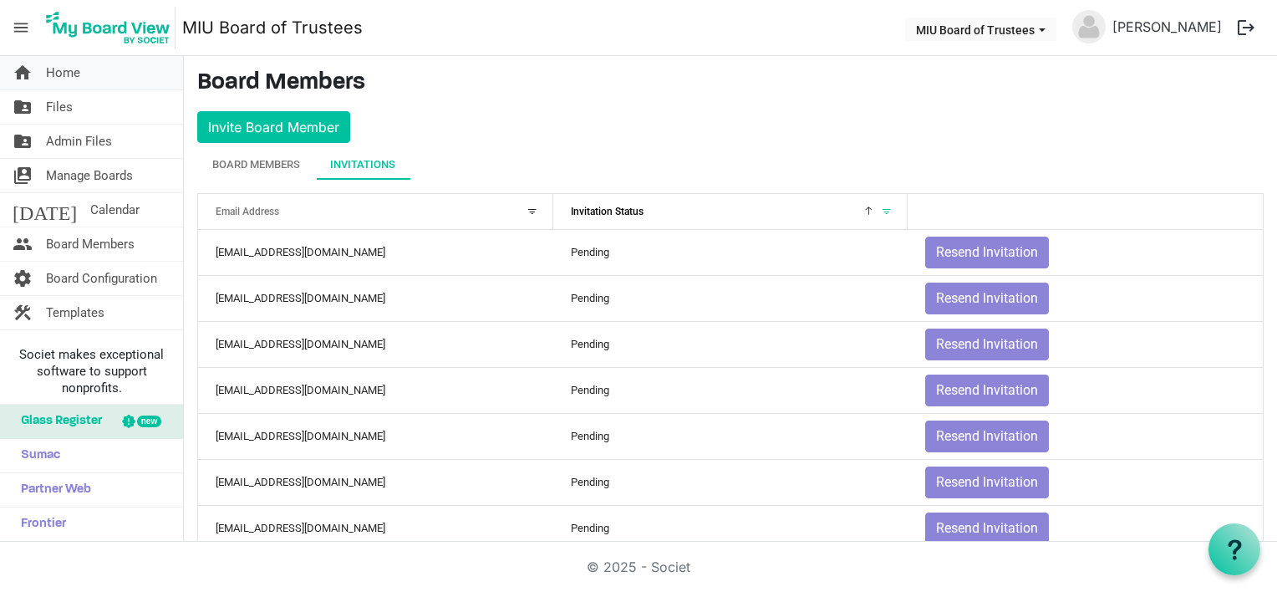
click at [64, 72] on span "Home" at bounding box center [63, 72] width 34 height 33
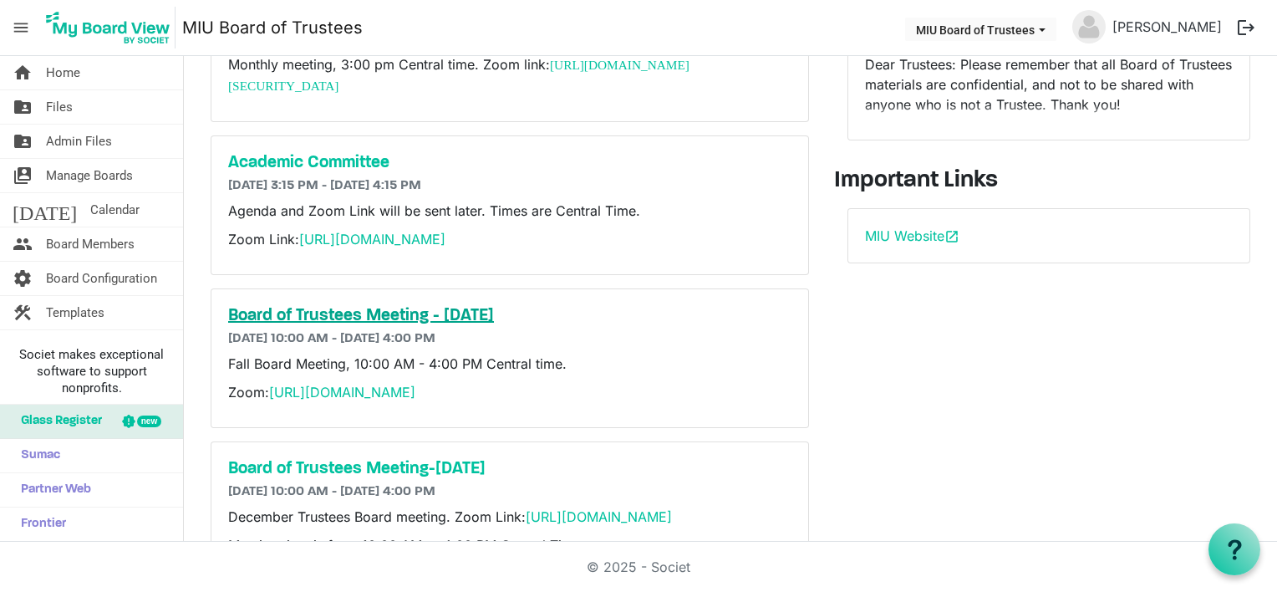
scroll to position [251, 0]
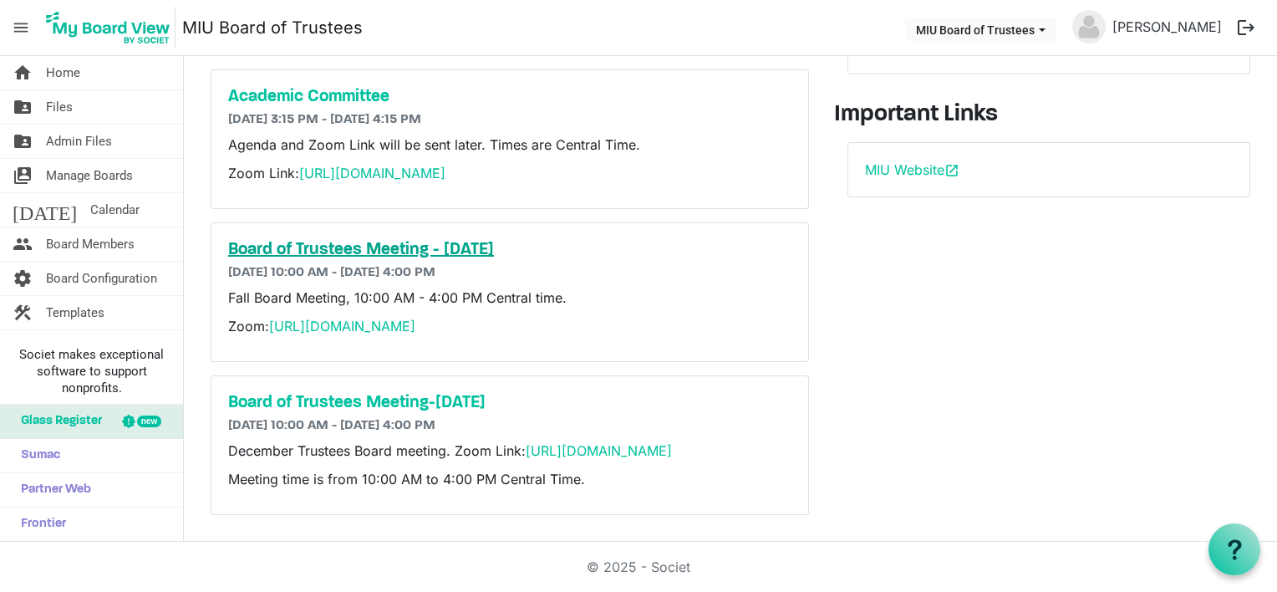
click at [307, 240] on h5 "Board of Trustees Meeting - [DATE]" at bounding box center [509, 250] width 563 height 20
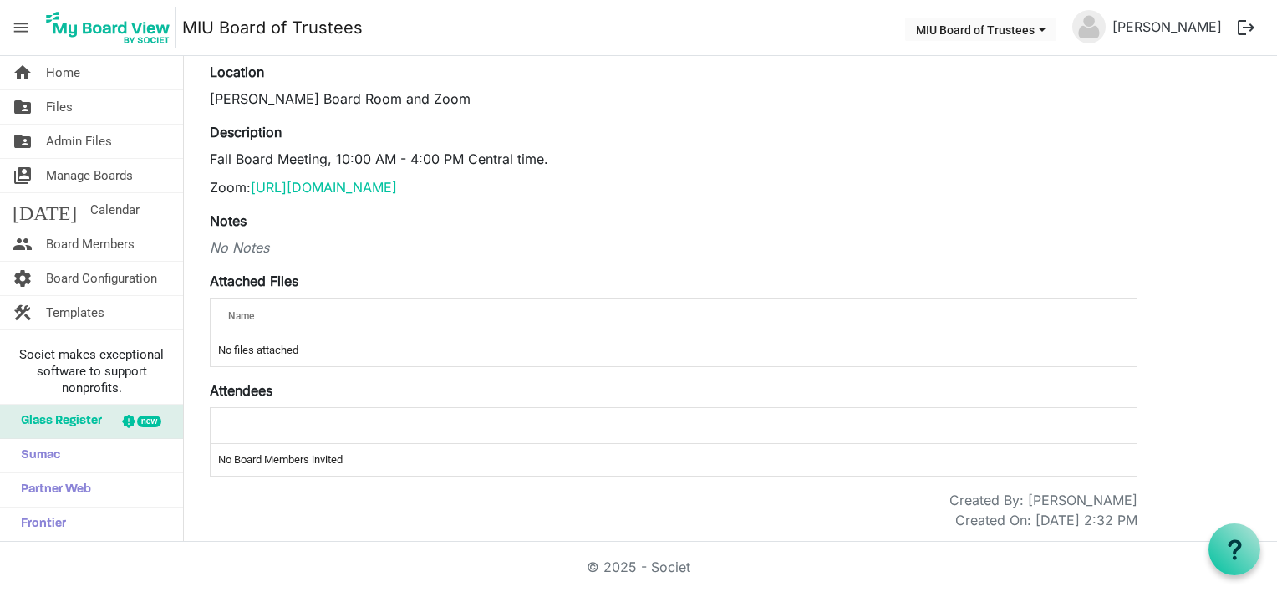
scroll to position [71, 0]
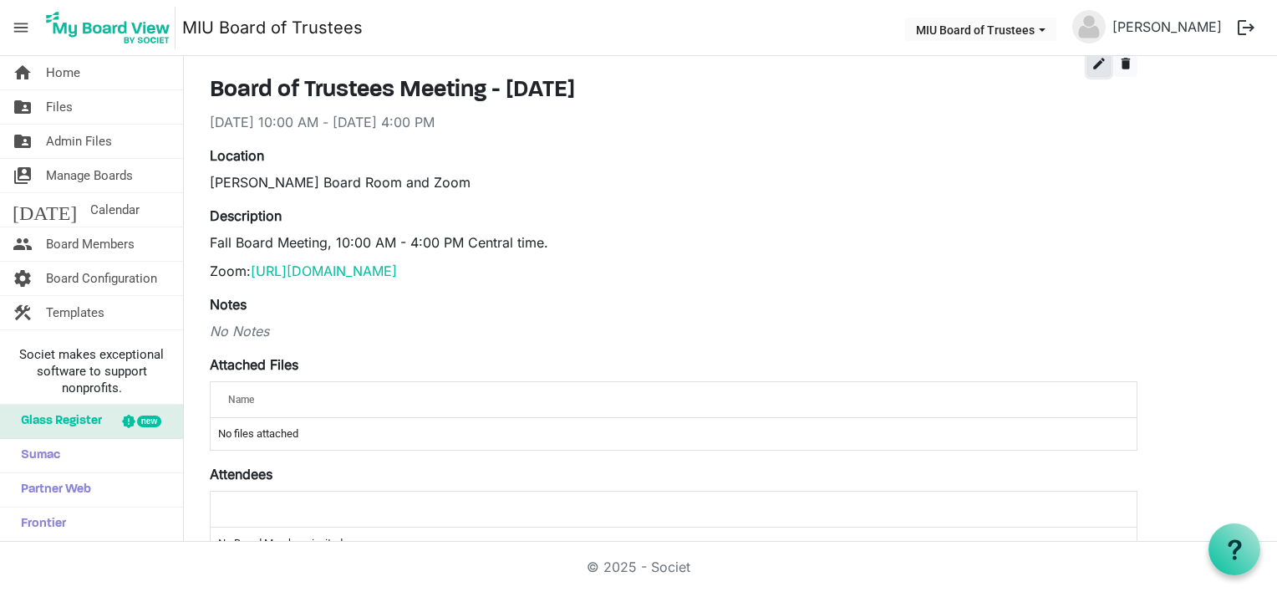
click at [1100, 62] on span "edit" at bounding box center [1098, 63] width 15 height 15
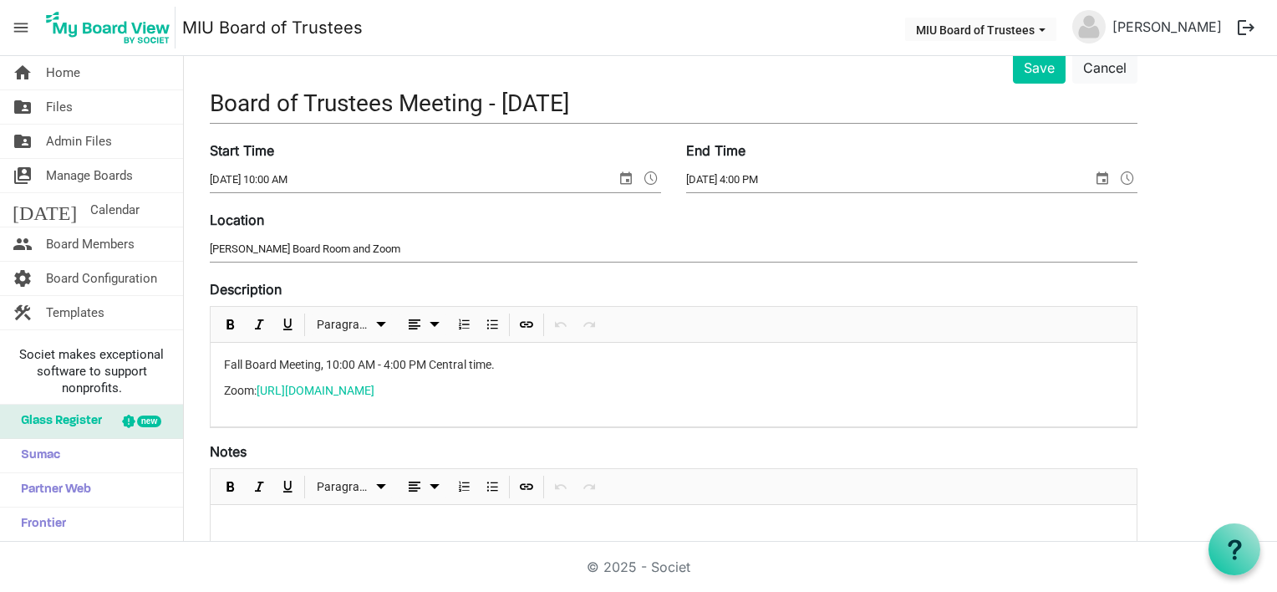
click at [240, 411] on div "Fall Board Meeting, 10:00 AM - 4:00 PM Central time. Zoom: https://miu-edu-onli…" at bounding box center [674, 385] width 926 height 84
click at [622, 385] on p "Zoom: https://miu-edu-online.zoom.us/my/miuboard?omn=81966745141" at bounding box center [673, 391] width 899 height 18
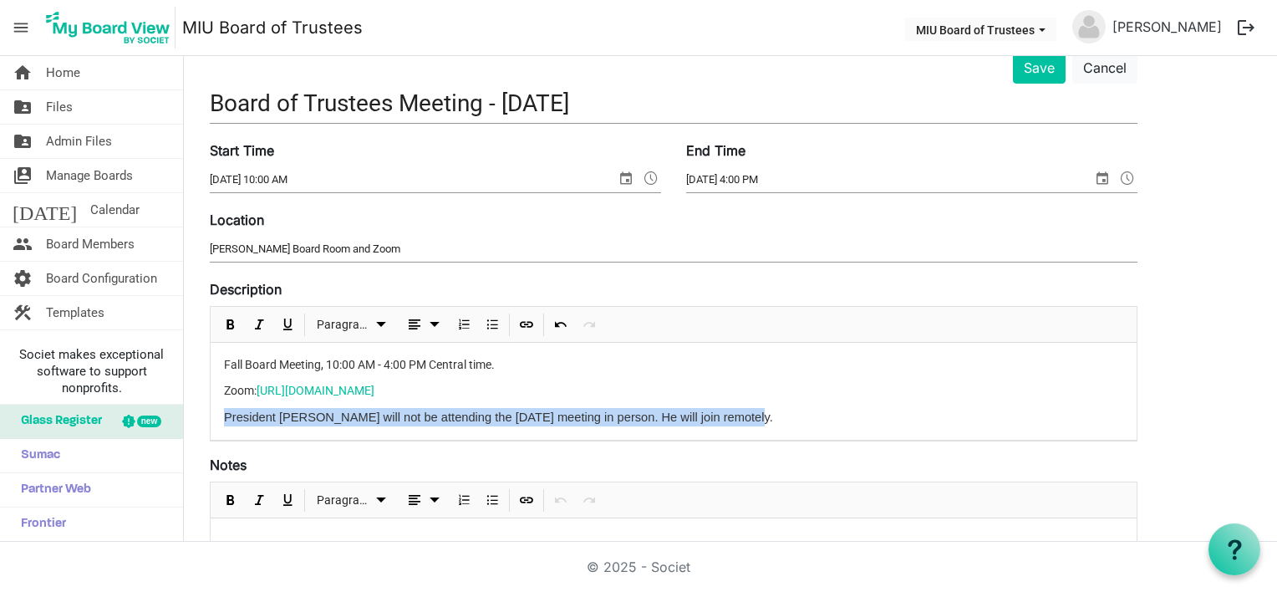
drag, startPoint x: 222, startPoint y: 414, endPoint x: 765, endPoint y: 414, distance: 543.1
click at [765, 414] on div "Fall Board Meeting, 10:00 AM - 4:00 PM Central time. Zoom: https://miu-edu-onli…" at bounding box center [674, 391] width 926 height 97
drag, startPoint x: 697, startPoint y: 417, endPoint x: 728, endPoint y: 421, distance: 31.2
click at [728, 421] on p "President Nader will not be attending the September 27 meeting in person. He wi…" at bounding box center [673, 417] width 899 height 18
click at [724, 404] on div "Fall Board Meeting, 10:00 AM - 4:00 PM Central time. Zoom: https://miu-edu-onli…" at bounding box center [674, 391] width 926 height 97
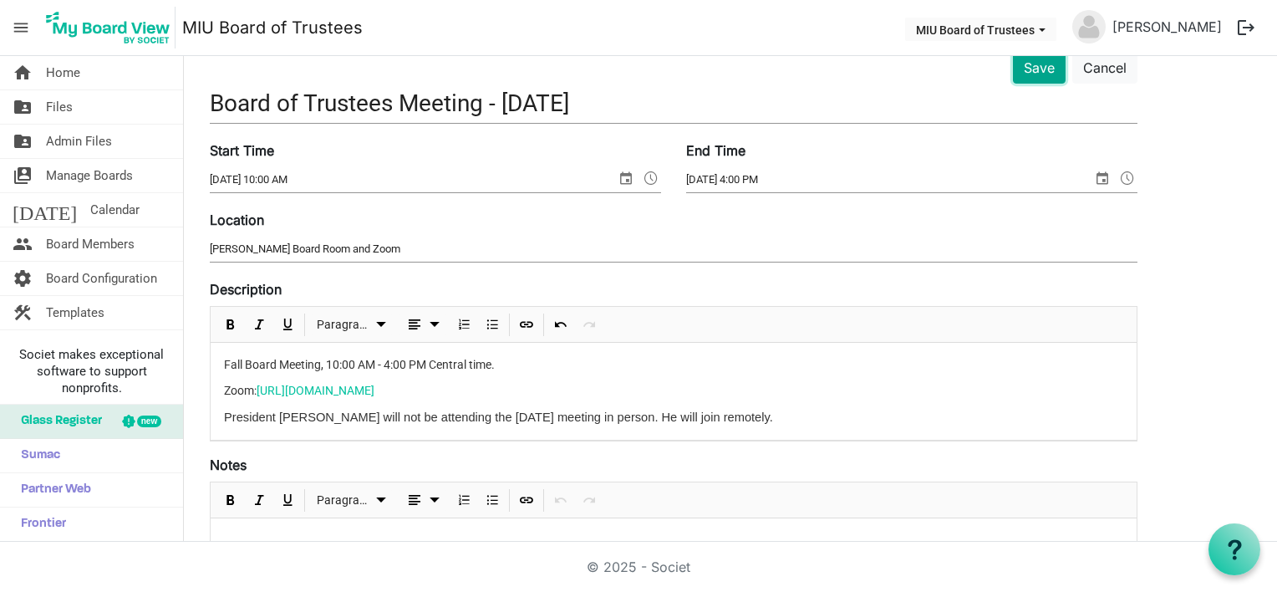
click at [1033, 64] on button "Save" at bounding box center [1039, 68] width 53 height 32
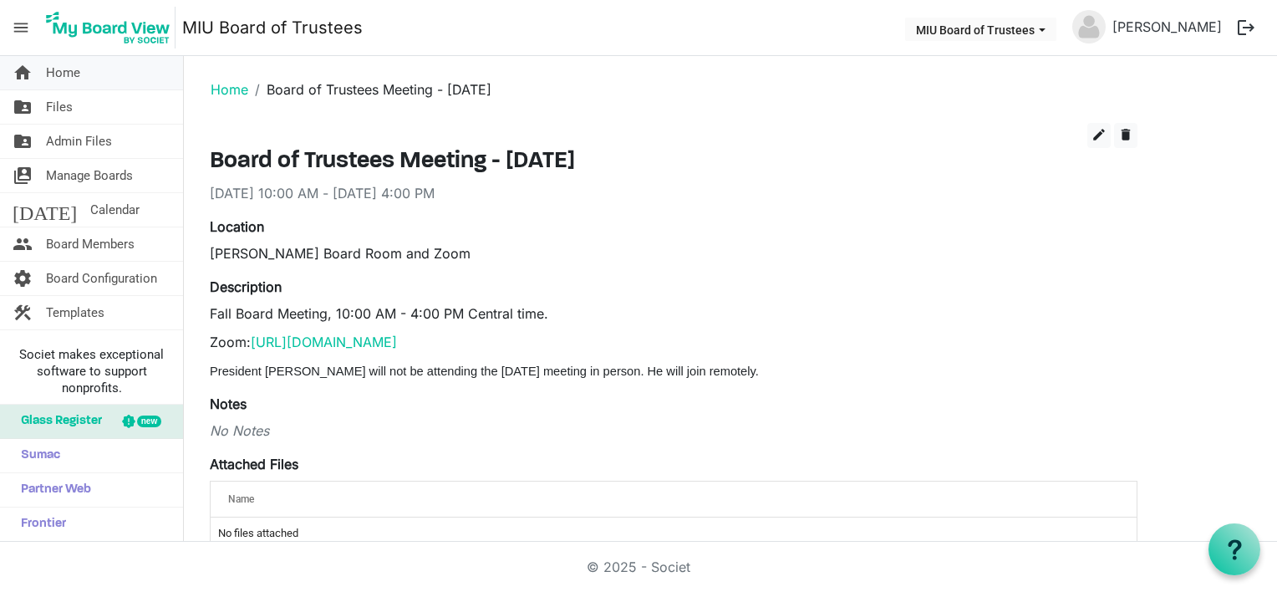
click at [63, 70] on span "Home" at bounding box center [63, 72] width 34 height 33
